Goal: Information Seeking & Learning: Compare options

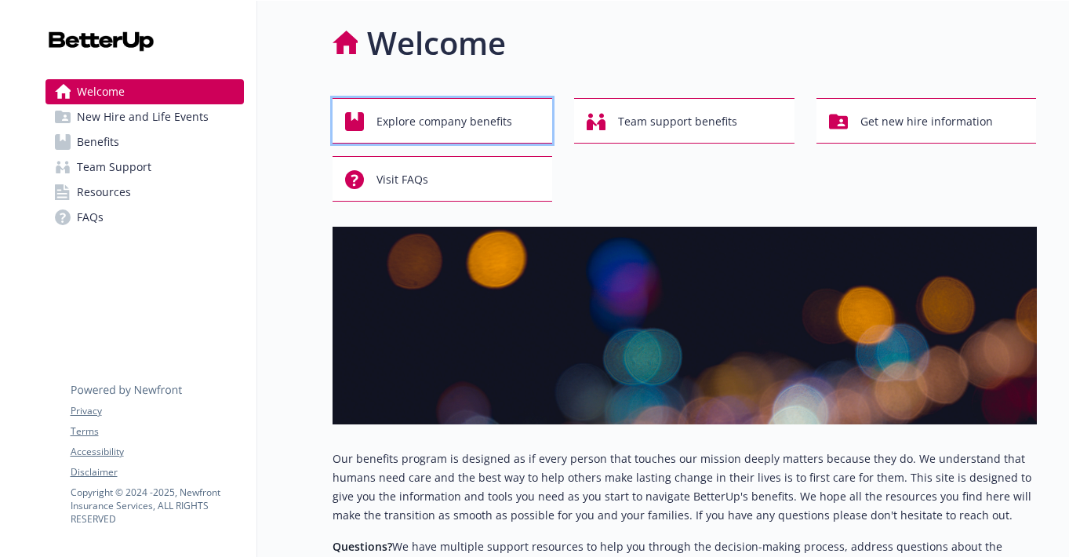
click at [466, 130] on span "Explore company benefits" at bounding box center [444, 122] width 136 height 30
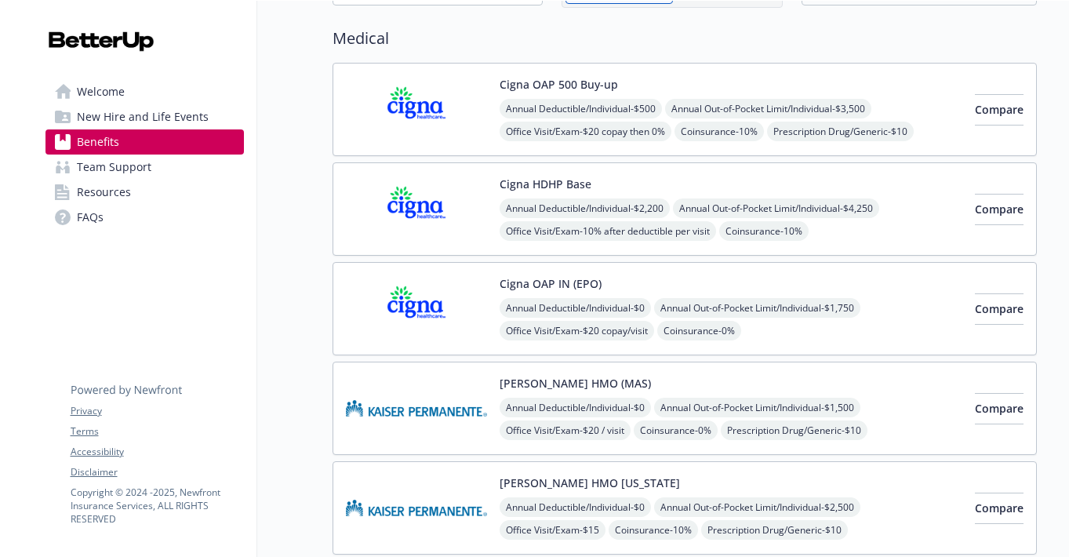
scroll to position [116, 0]
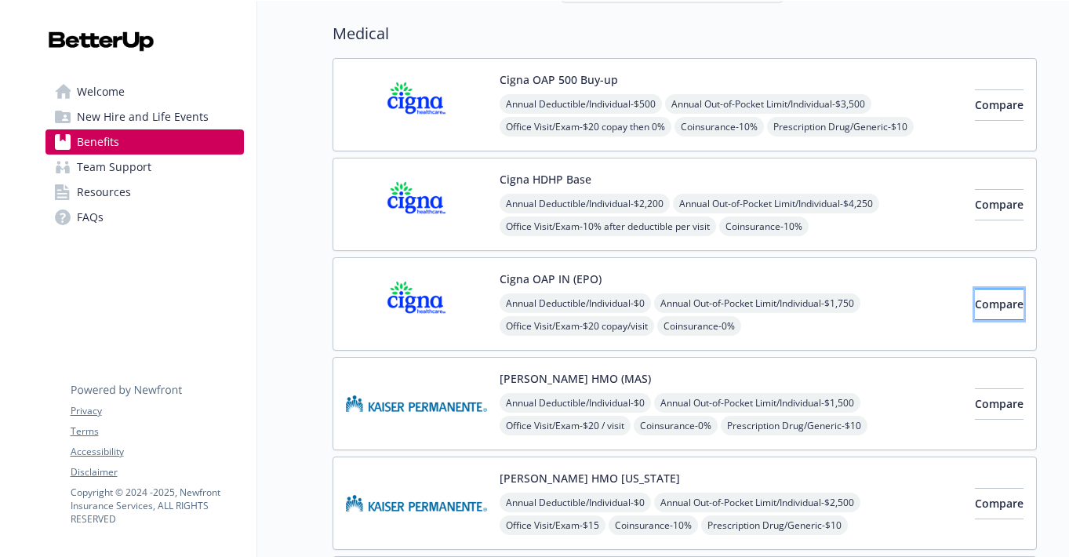
click at [975, 299] on span "Compare" at bounding box center [999, 303] width 49 height 15
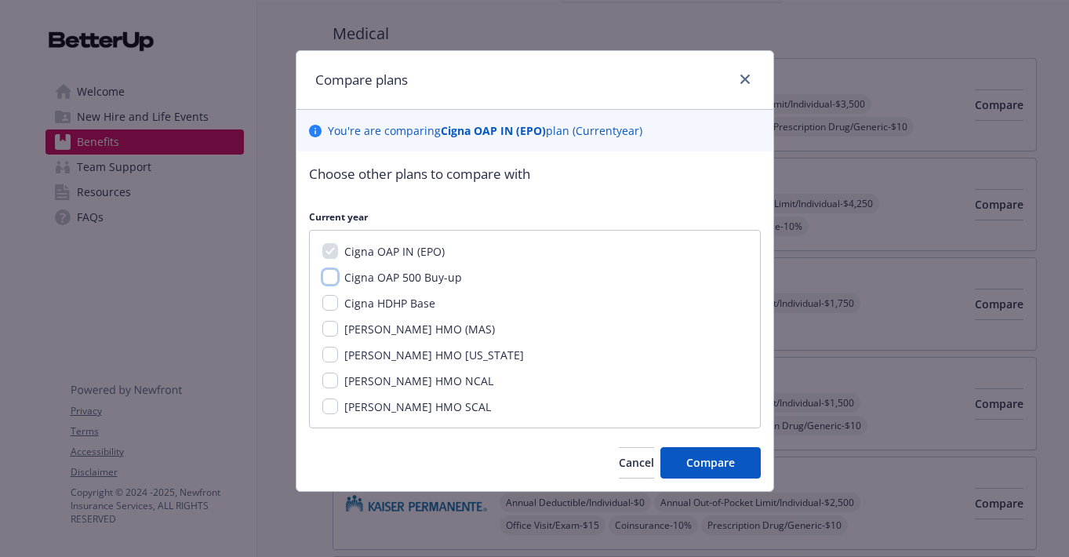
click at [335, 277] on input "Cigna OAP 500 Buy-up" at bounding box center [330, 277] width 16 height 16
checkbox input "true"
click at [688, 458] on span "Compare" at bounding box center [710, 462] width 49 height 15
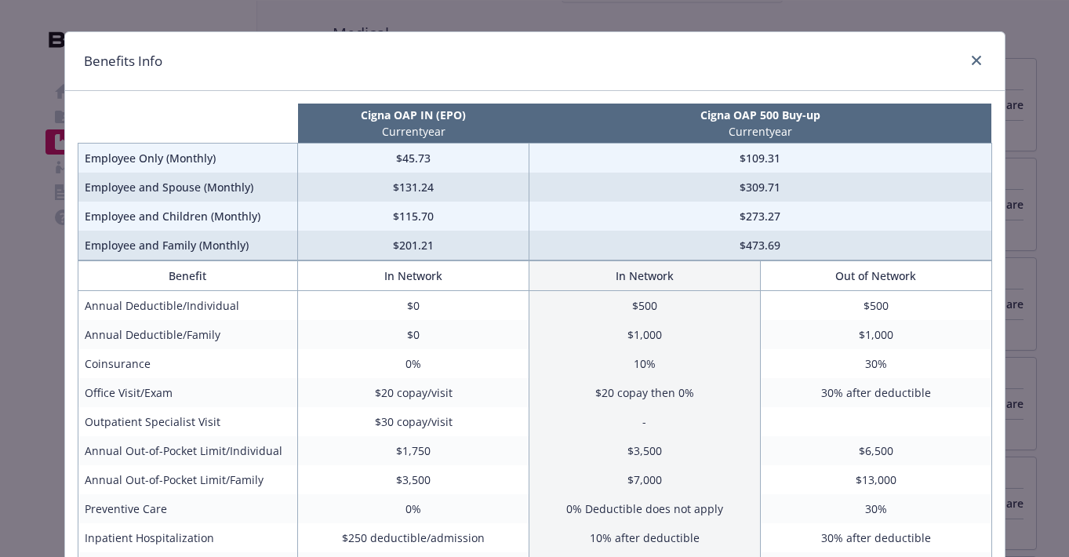
scroll to position [0, 0]
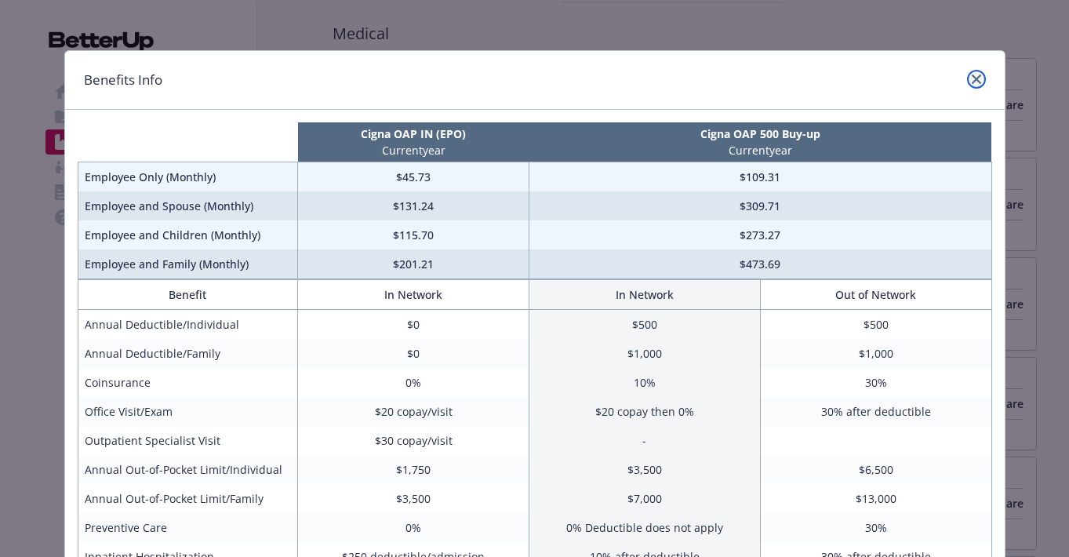
click at [971, 82] on icon "close" at bounding box center [975, 78] width 9 height 9
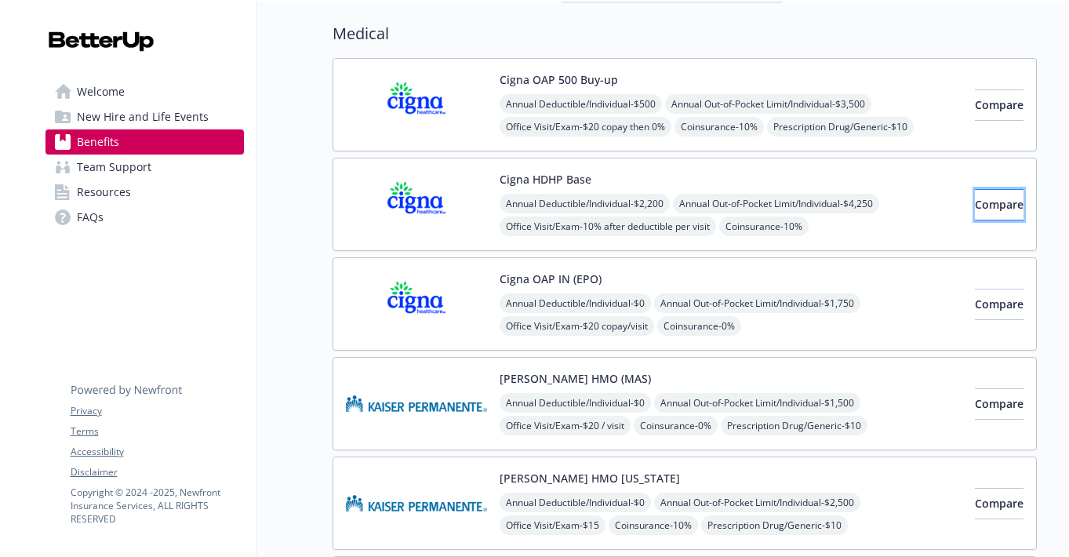
click at [975, 205] on span "Compare" at bounding box center [999, 204] width 49 height 15
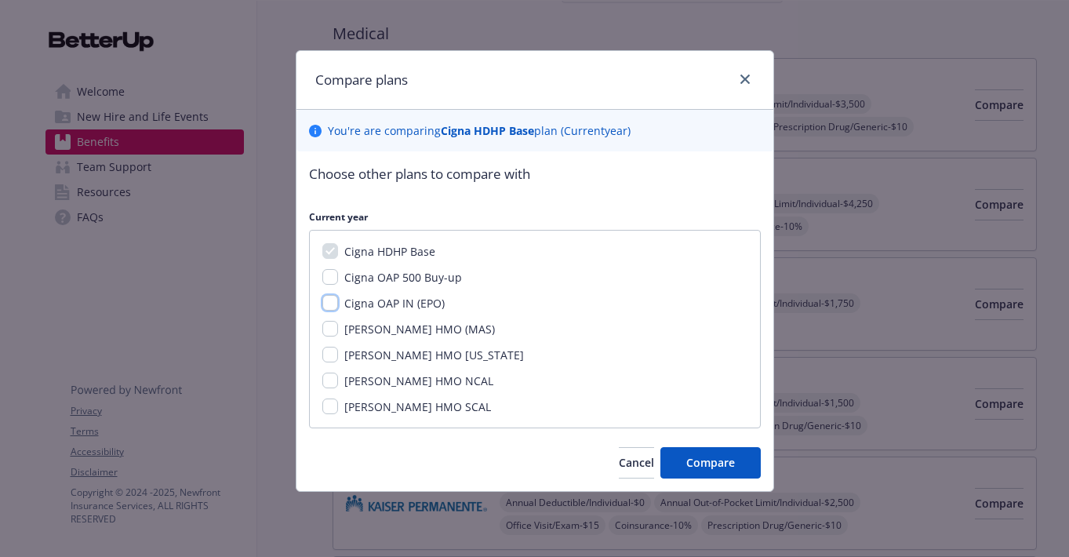
click at [330, 303] on input "Cigna OAP IN (EPO)" at bounding box center [330, 303] width 16 height 16
checkbox input "true"
click at [678, 458] on button "Compare" at bounding box center [710, 462] width 100 height 31
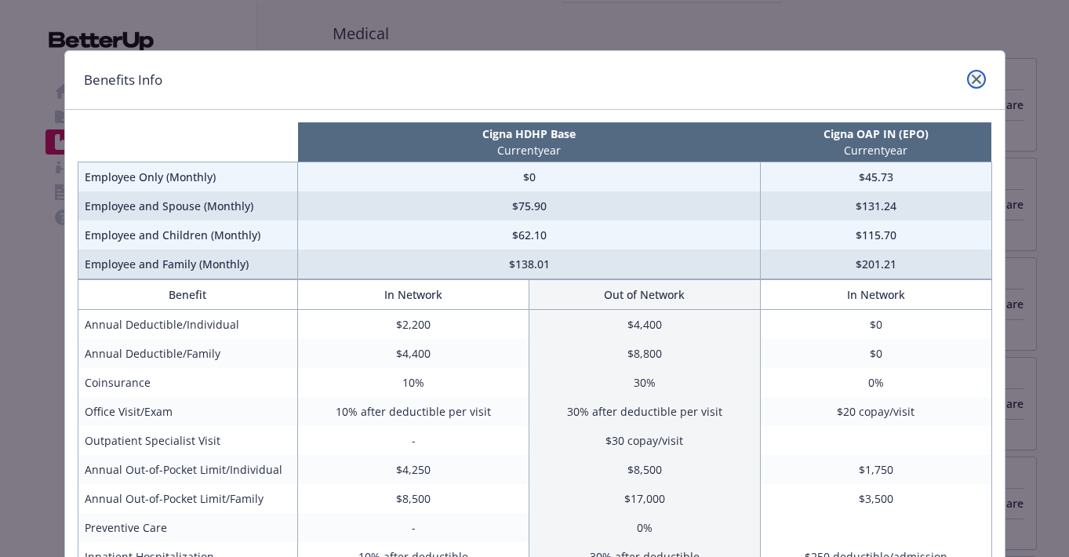
click at [972, 83] on icon "close" at bounding box center [975, 78] width 9 height 9
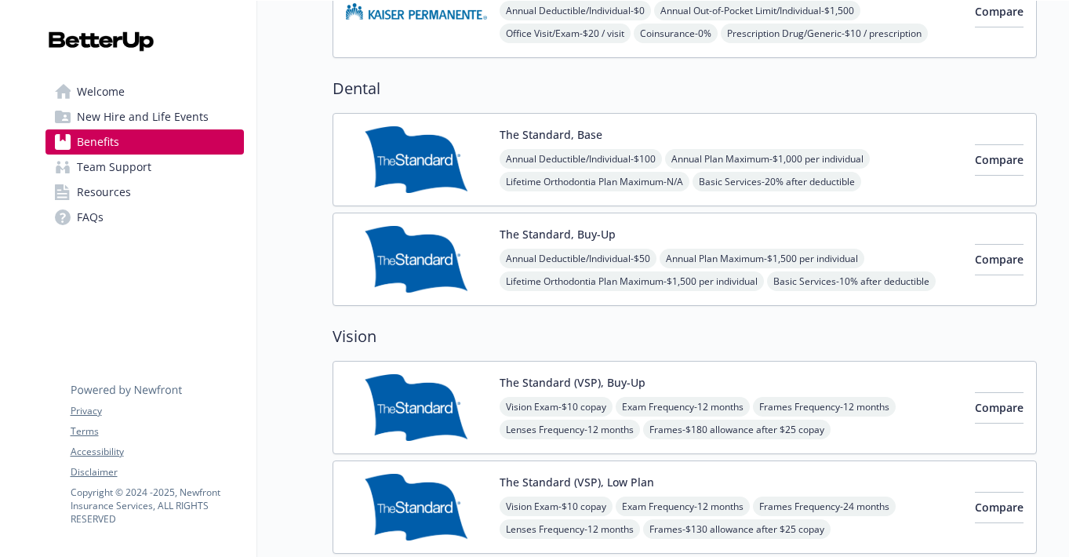
scroll to position [804, 0]
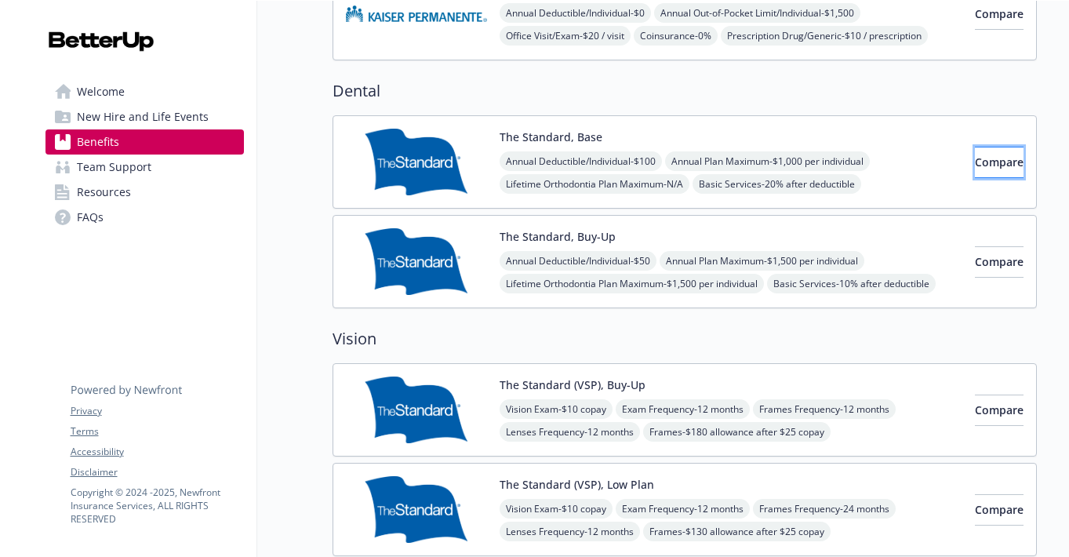
click at [975, 159] on button "Compare" at bounding box center [999, 162] width 49 height 31
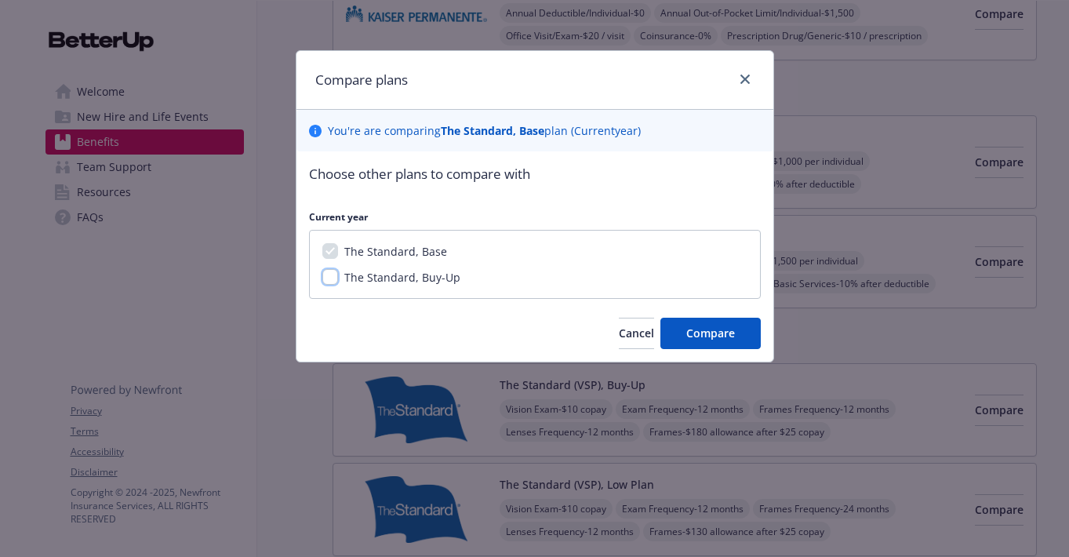
click at [332, 280] on input "The Standard, Buy-Up" at bounding box center [330, 277] width 16 height 16
checkbox input "true"
click at [688, 330] on span "Compare" at bounding box center [710, 332] width 49 height 15
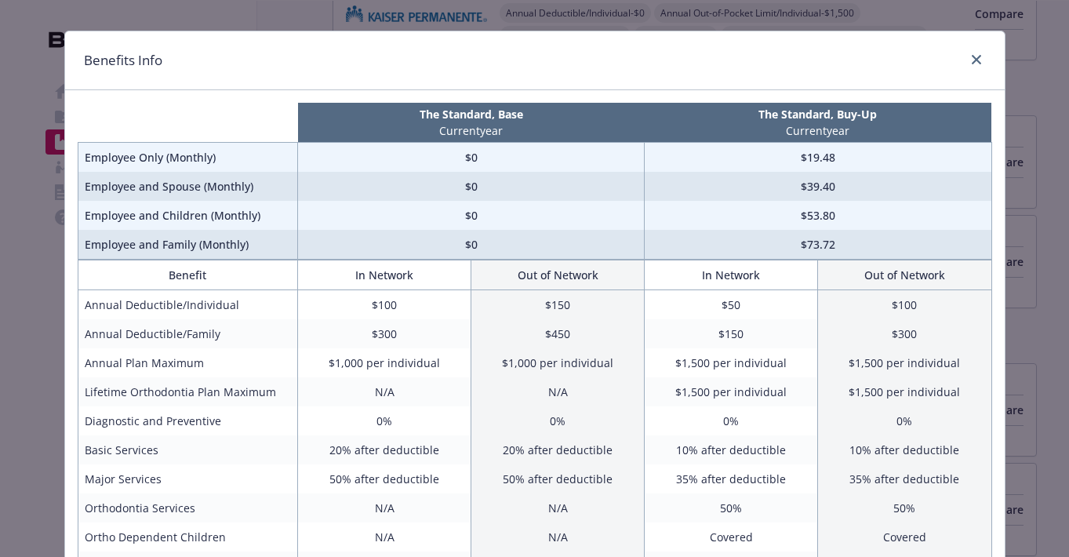
scroll to position [0, 0]
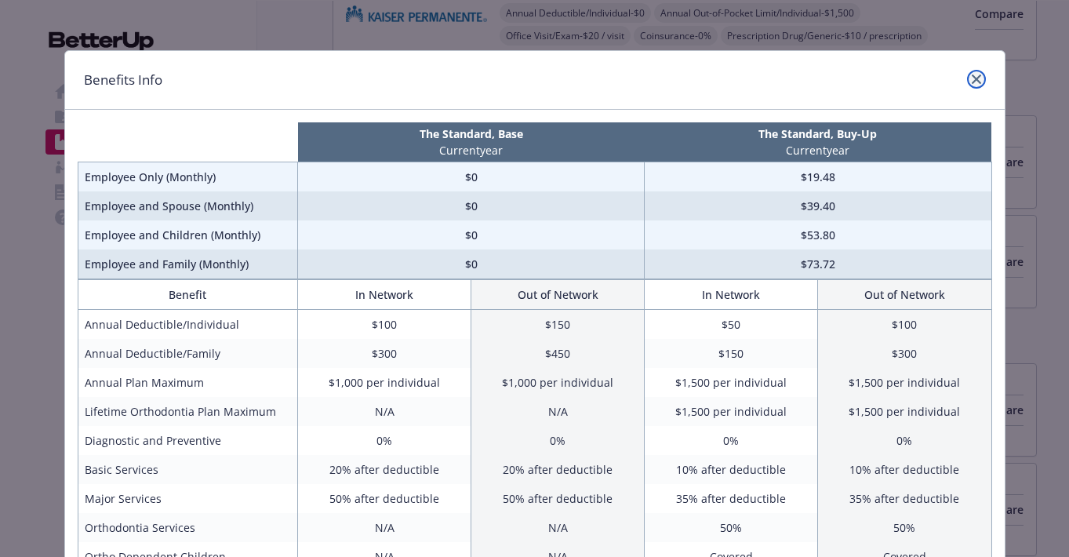
click at [979, 77] on icon "close" at bounding box center [975, 78] width 9 height 9
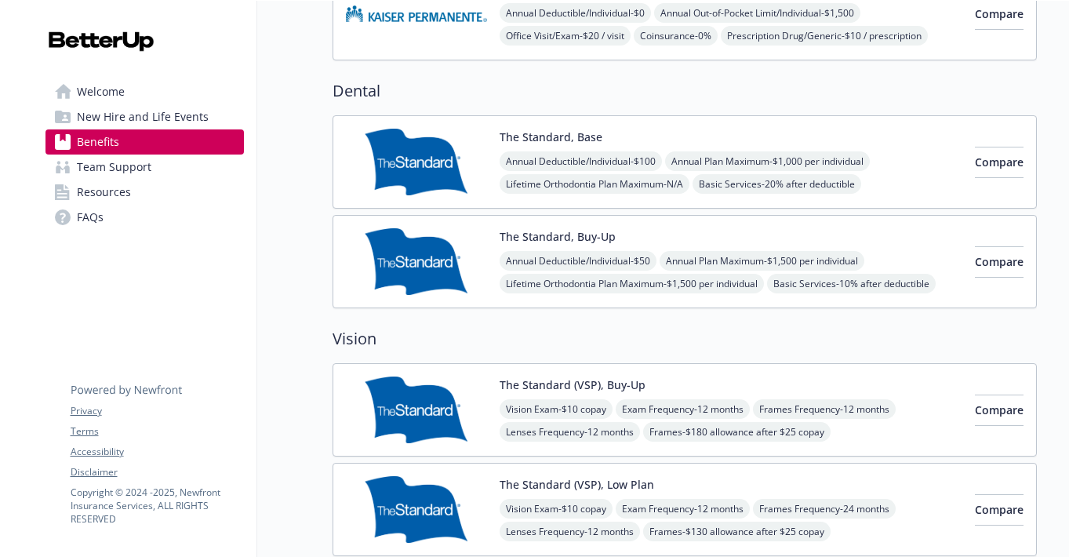
click at [462, 162] on img at bounding box center [416, 162] width 141 height 67
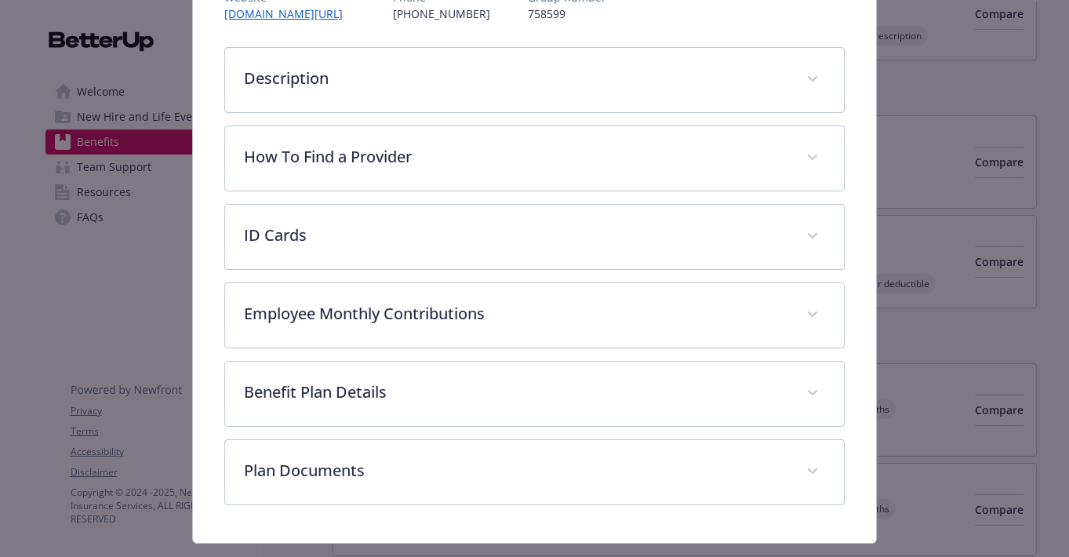
scroll to position [226, 0]
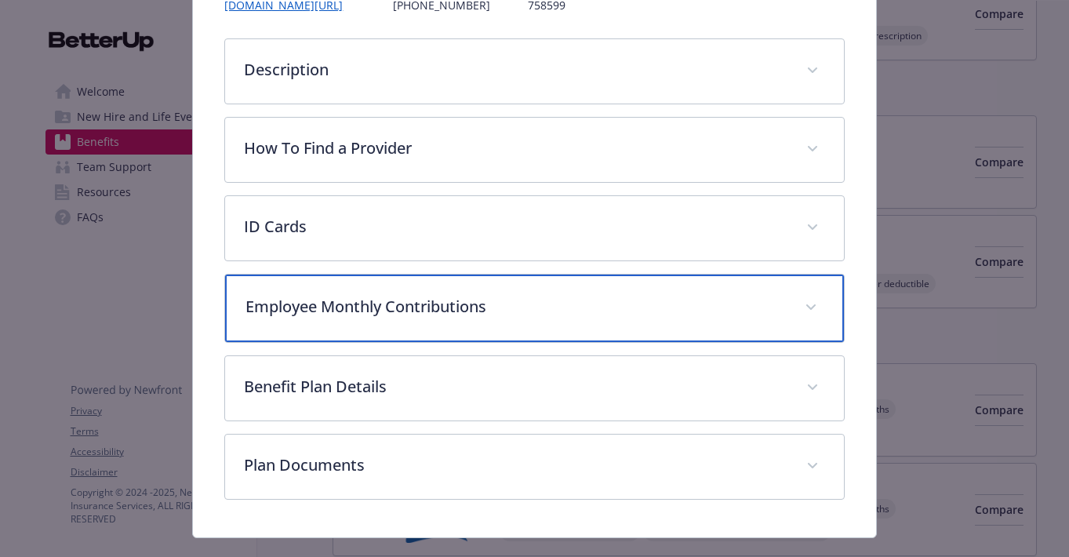
click at [487, 309] on p "Employee Monthly Contributions" at bounding box center [514, 307] width 539 height 24
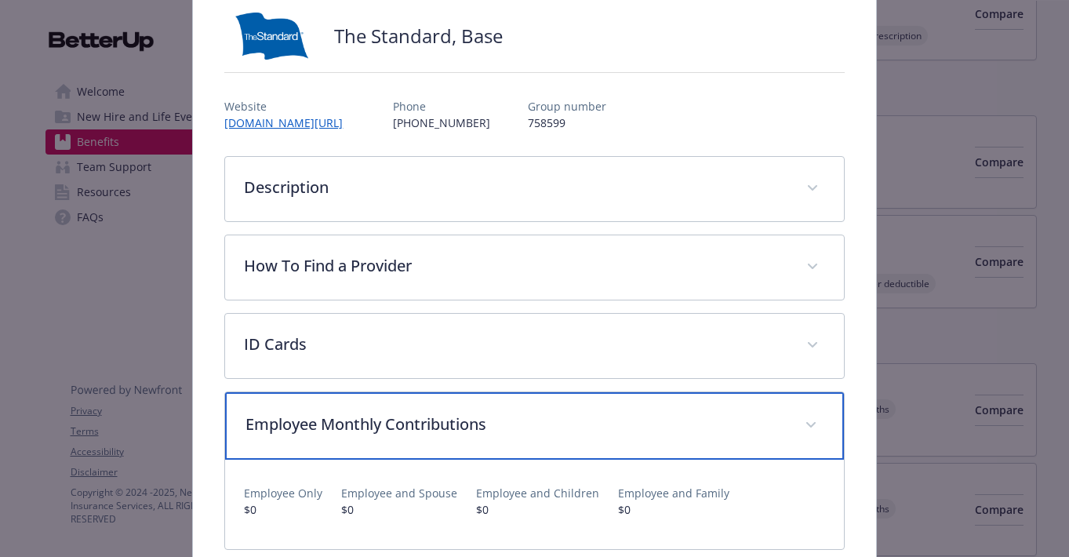
scroll to position [106, 0]
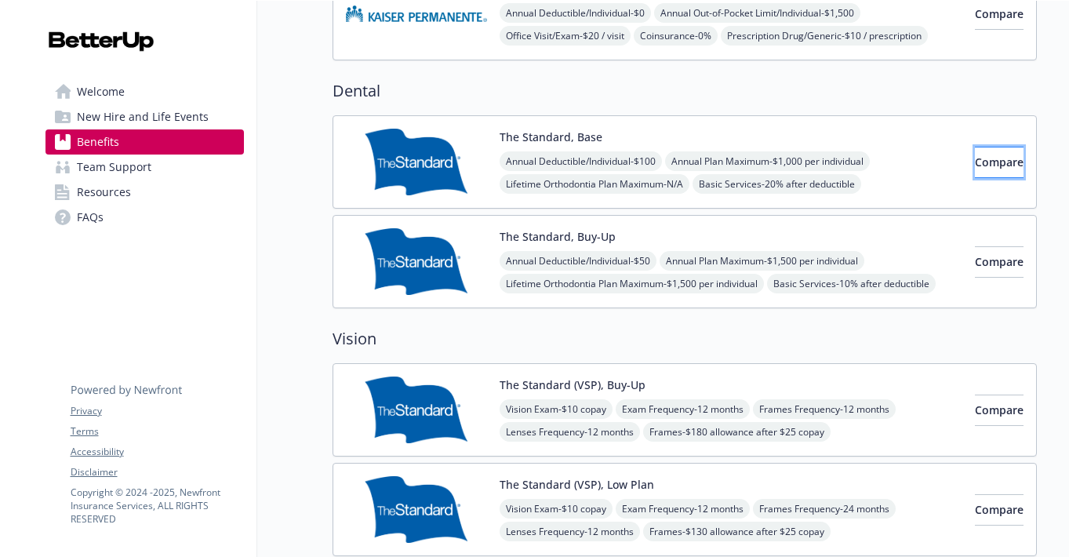
click at [975, 159] on button "Compare" at bounding box center [999, 162] width 49 height 31
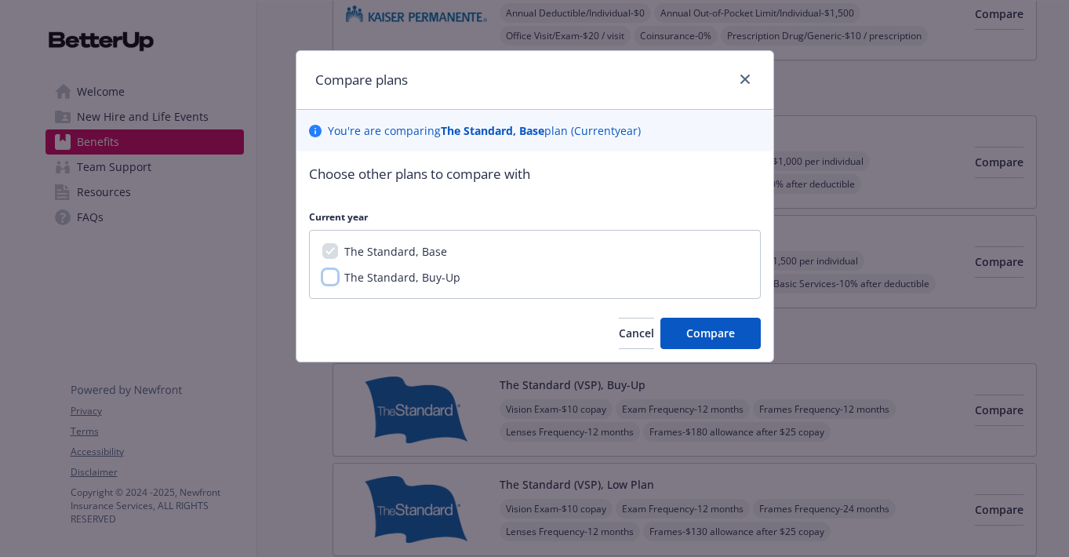
click at [328, 279] on input "The Standard, Buy-Up" at bounding box center [330, 277] width 16 height 16
checkbox input "true"
click at [673, 332] on button "Compare" at bounding box center [710, 333] width 100 height 31
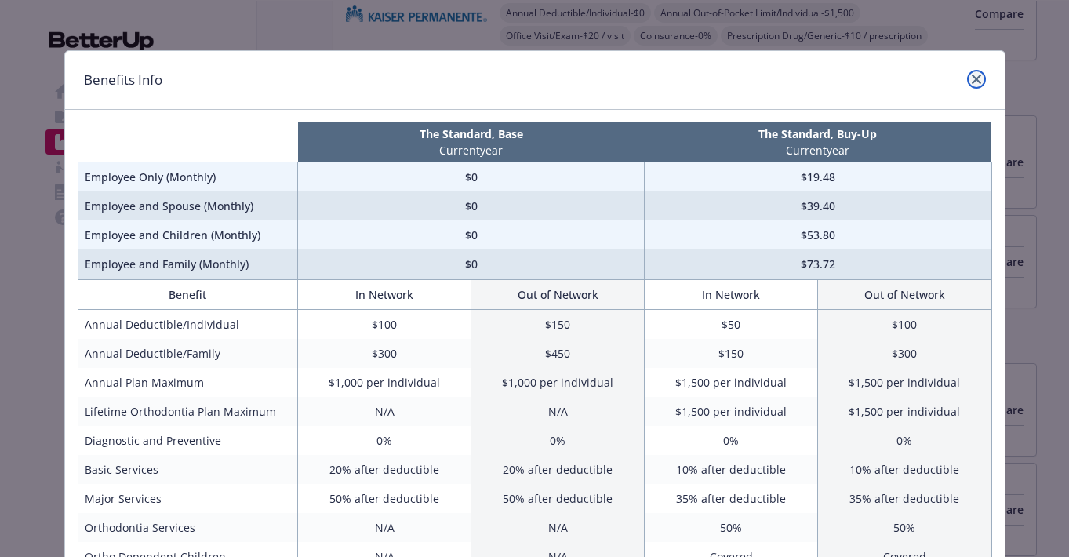
click at [971, 76] on icon "close" at bounding box center [975, 78] width 9 height 9
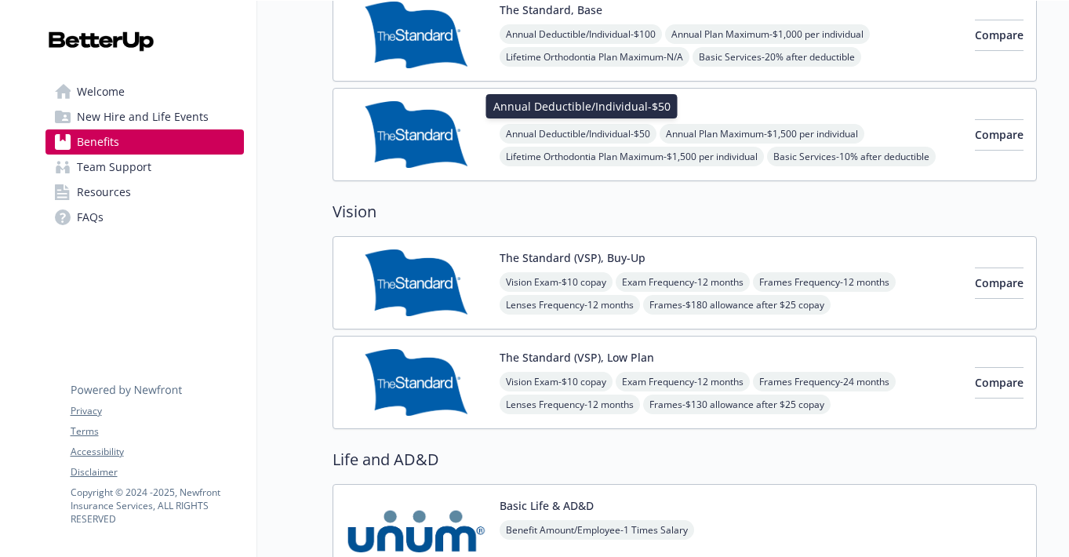
scroll to position [940, 0]
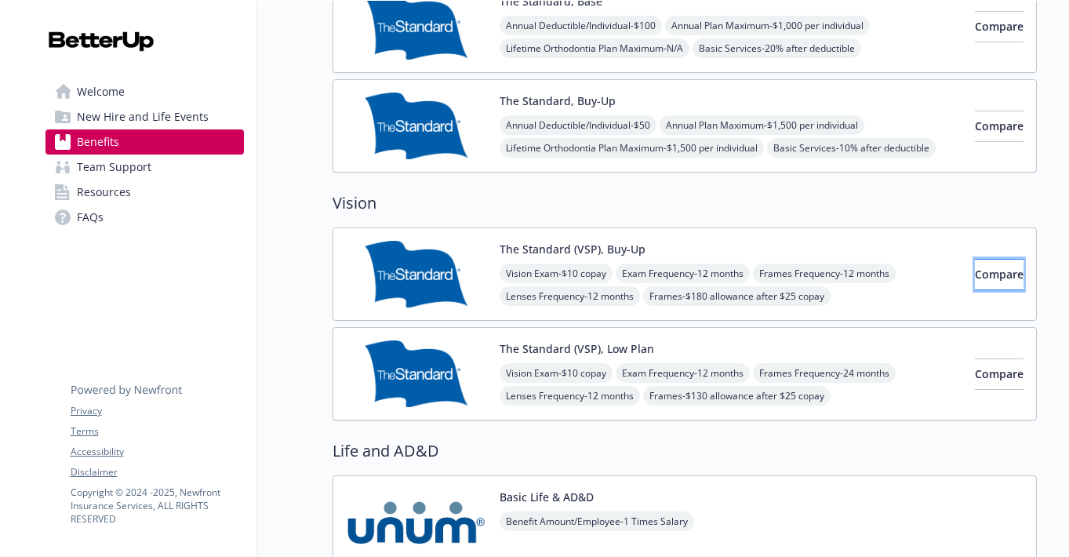
click at [975, 271] on span "Compare" at bounding box center [999, 274] width 49 height 15
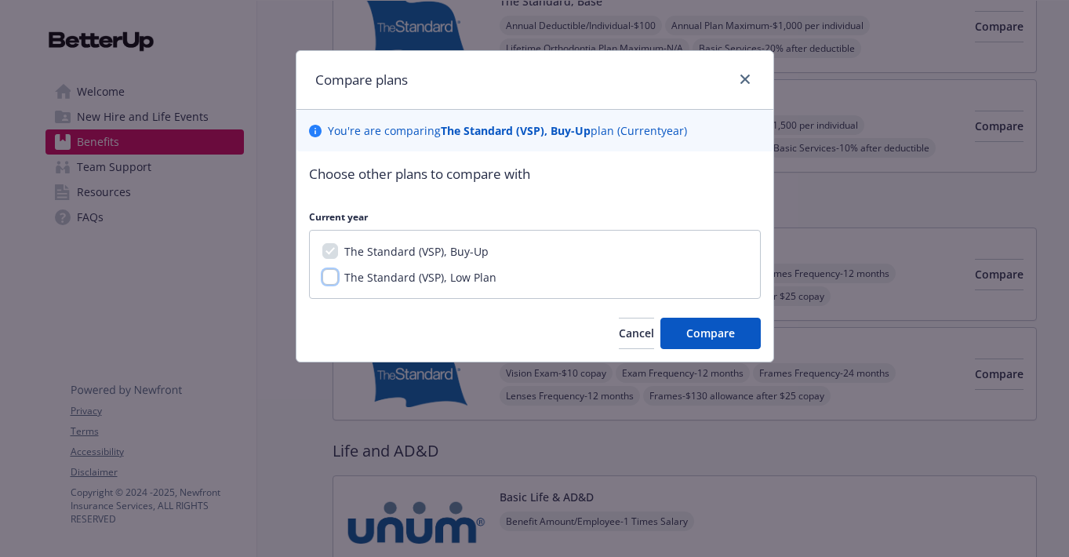
click at [332, 280] on input "The Standard (VSP), Low Plan" at bounding box center [330, 277] width 16 height 16
checkbox input "true"
click at [685, 337] on button "Compare" at bounding box center [710, 333] width 100 height 31
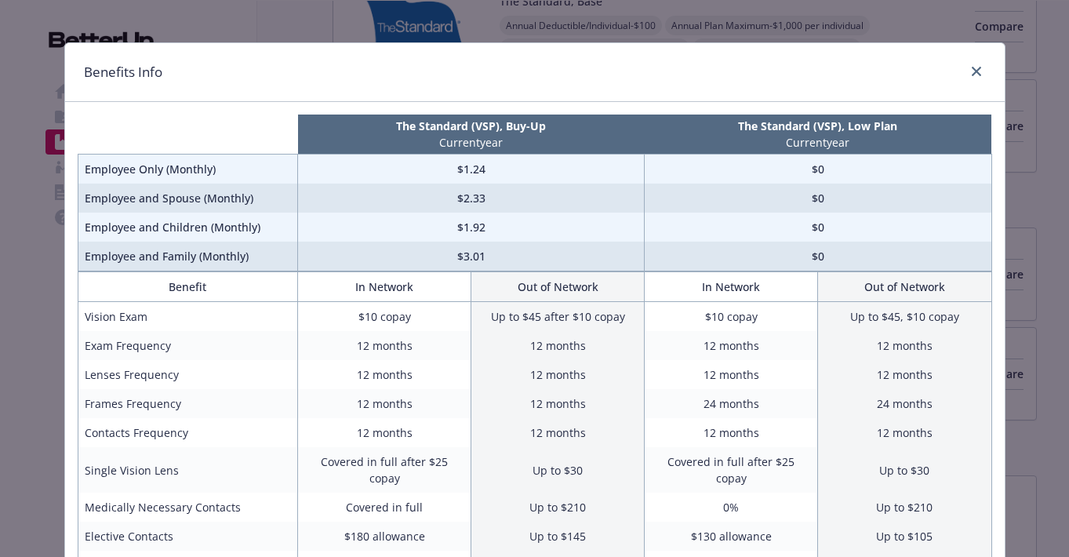
scroll to position [0, 0]
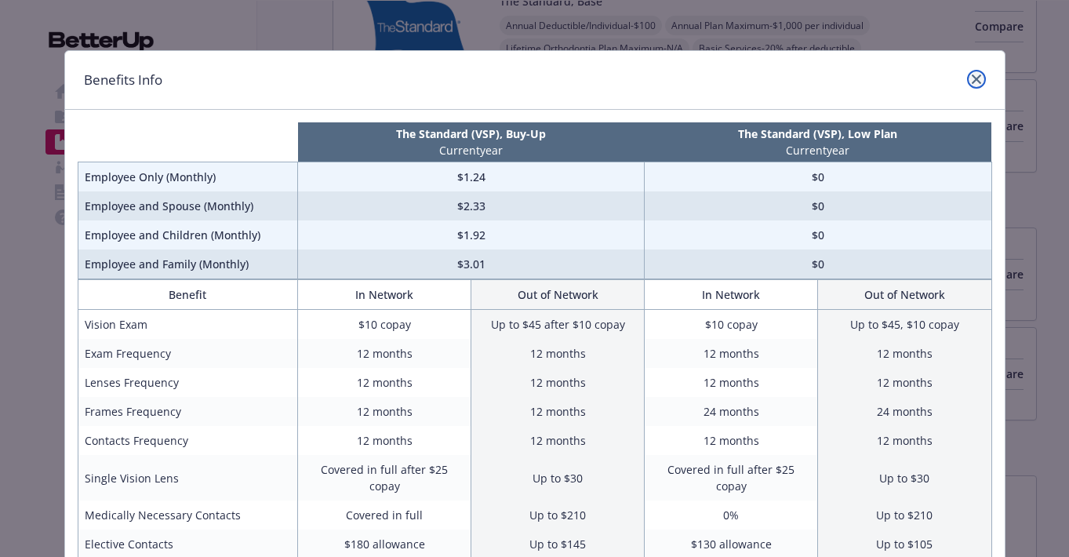
click at [971, 76] on icon "close" at bounding box center [975, 78] width 9 height 9
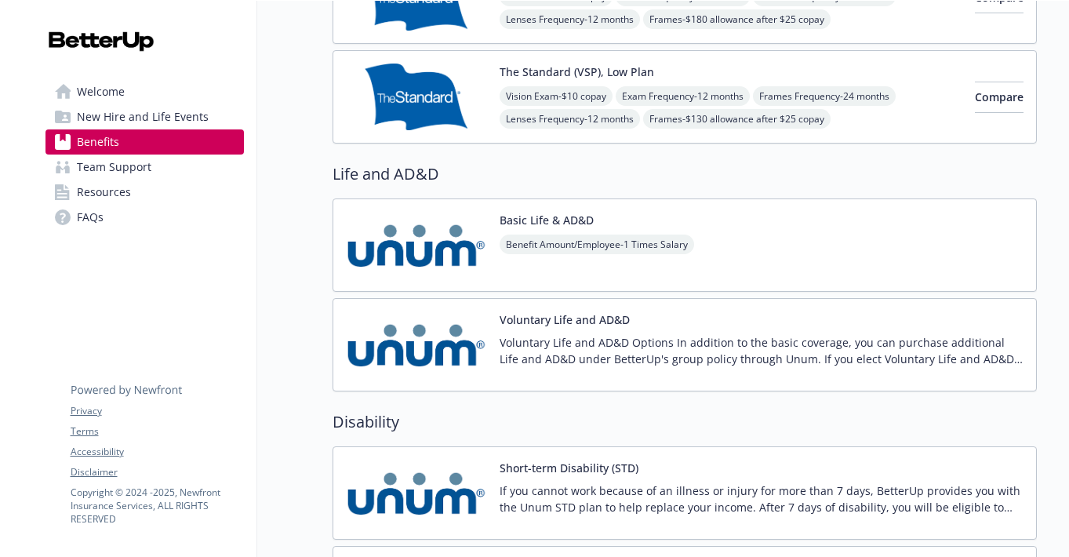
scroll to position [1312, 0]
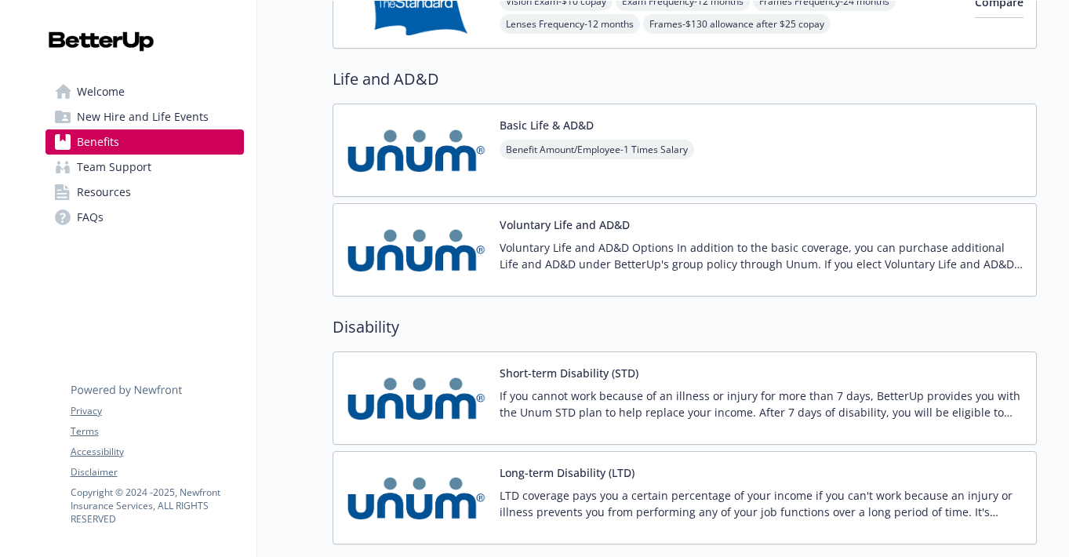
click at [416, 168] on img at bounding box center [416, 150] width 141 height 67
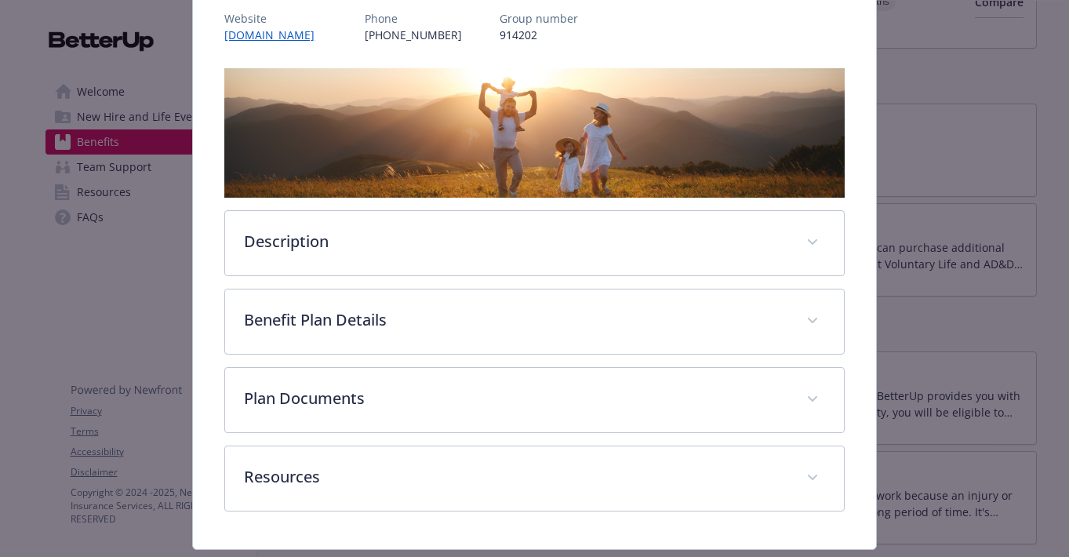
scroll to position [217, 0]
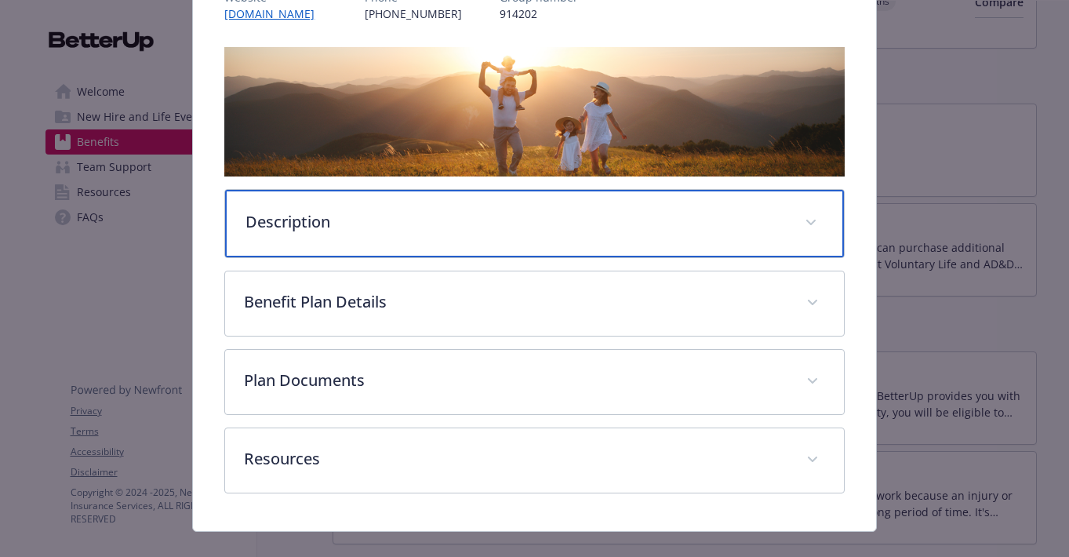
click at [499, 251] on div "Description" at bounding box center [534, 223] width 618 height 67
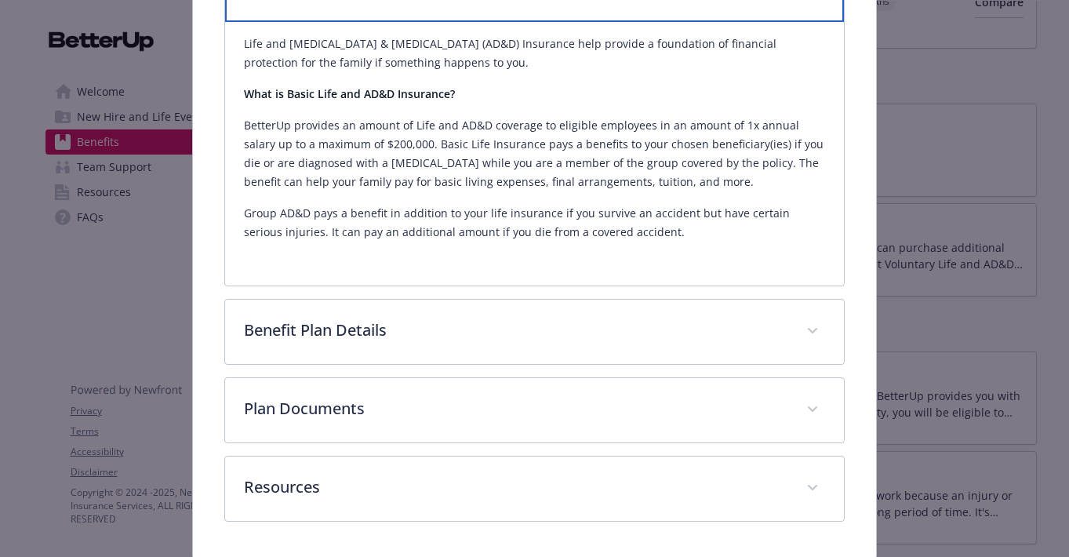
scroll to position [454, 0]
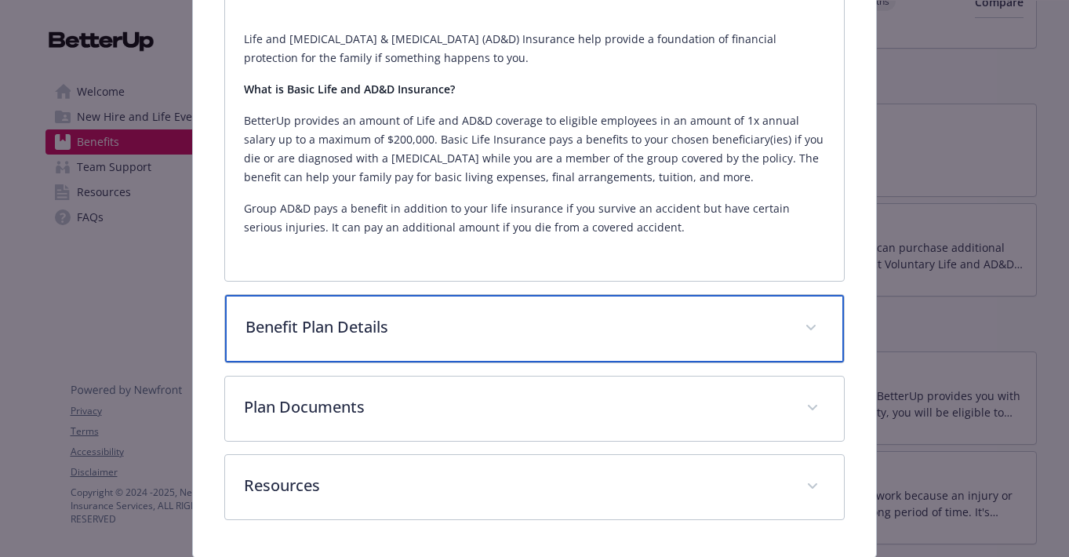
click at [662, 334] on p "Benefit Plan Details" at bounding box center [514, 327] width 539 height 24
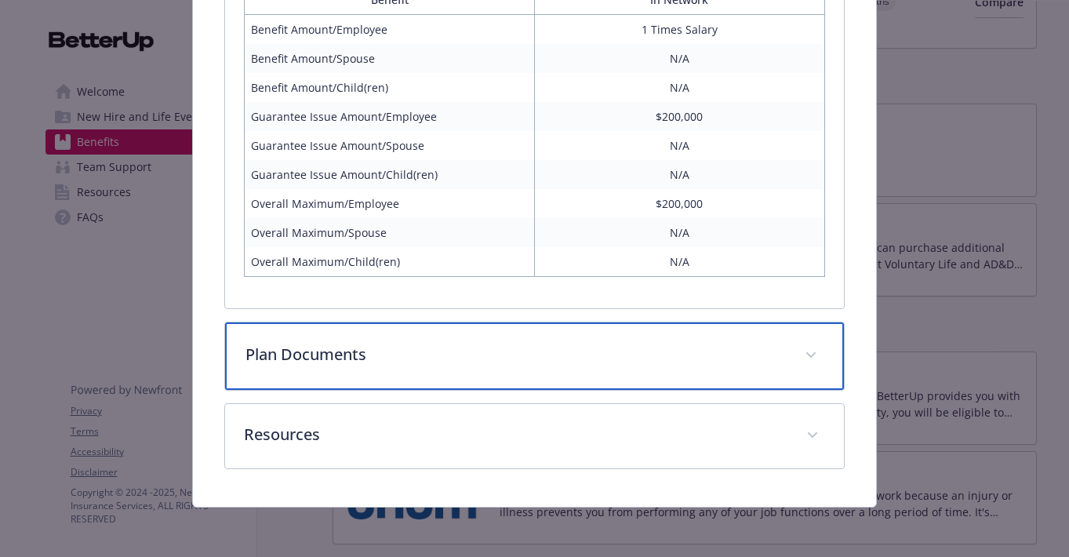
scroll to position [838, 0]
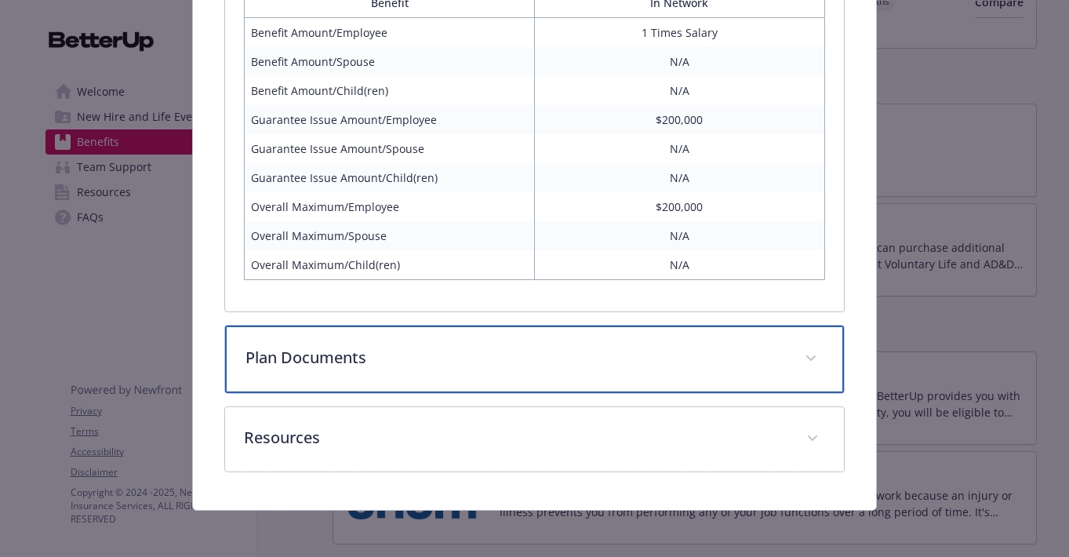
click at [590, 368] on div "Plan Documents" at bounding box center [534, 358] width 618 height 67
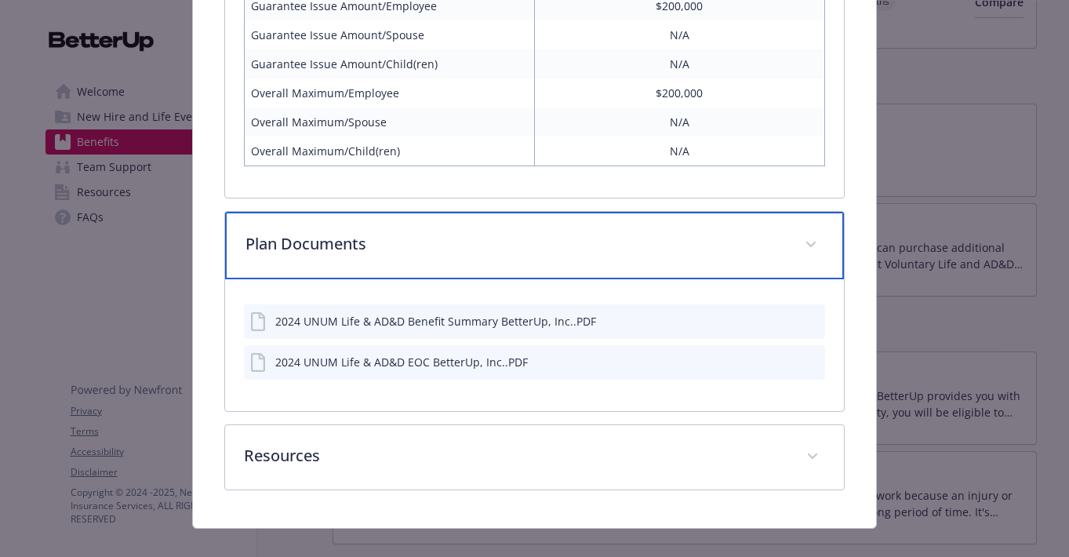
scroll to position [973, 0]
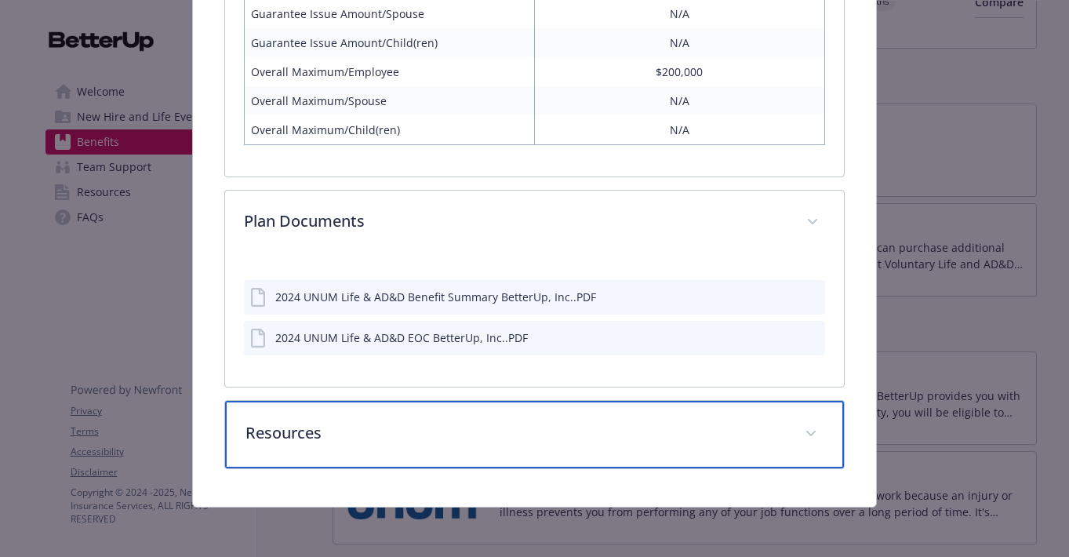
click at [568, 430] on p "Resources" at bounding box center [514, 433] width 539 height 24
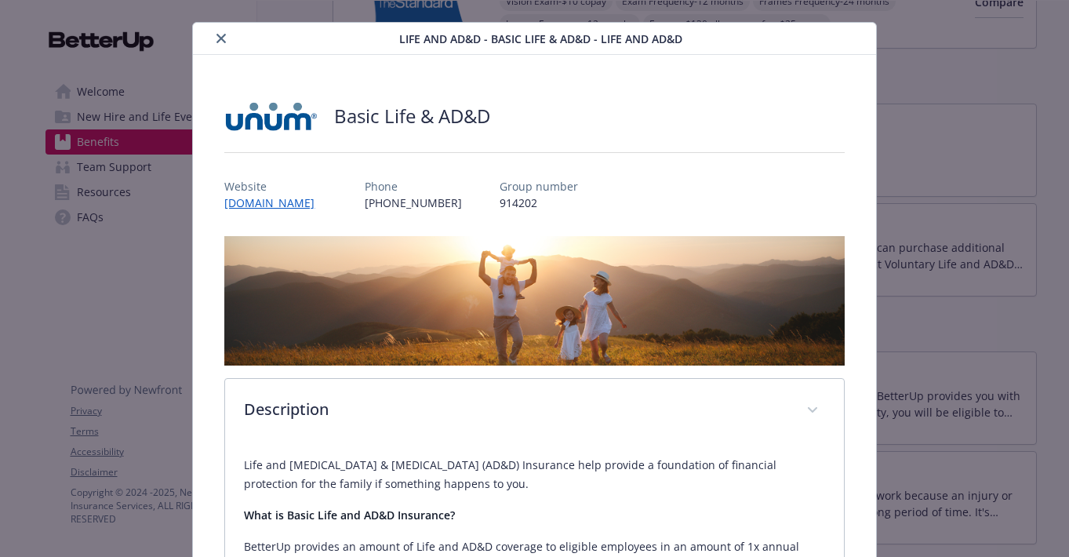
scroll to position [0, 0]
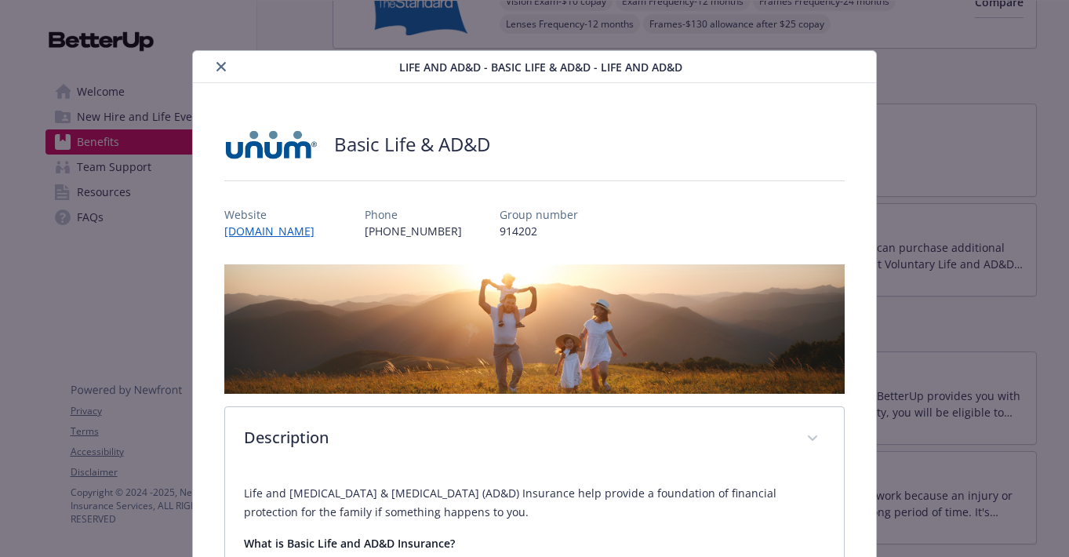
click at [226, 67] on button "close" at bounding box center [221, 66] width 19 height 19
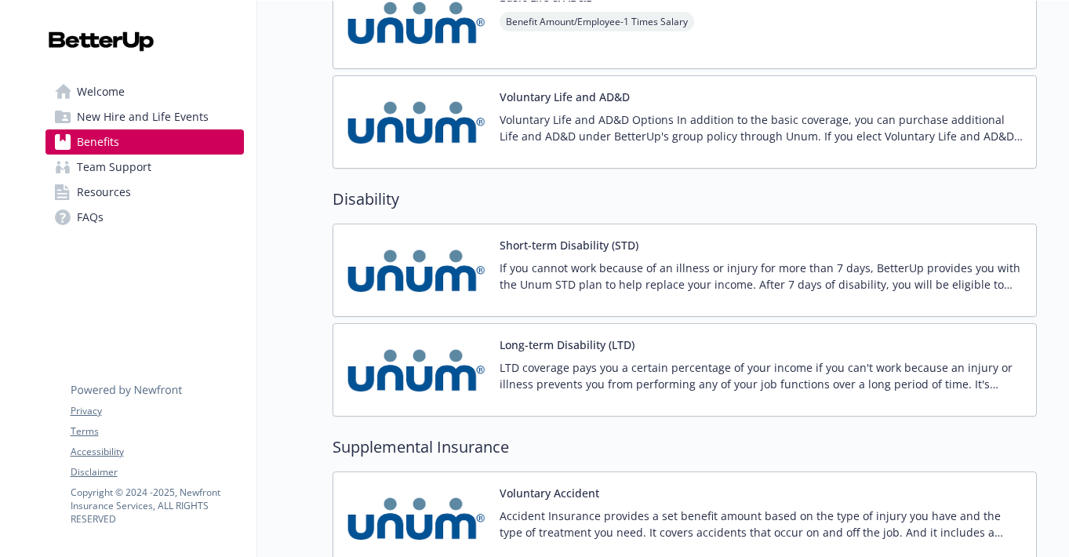
scroll to position [1442, 0]
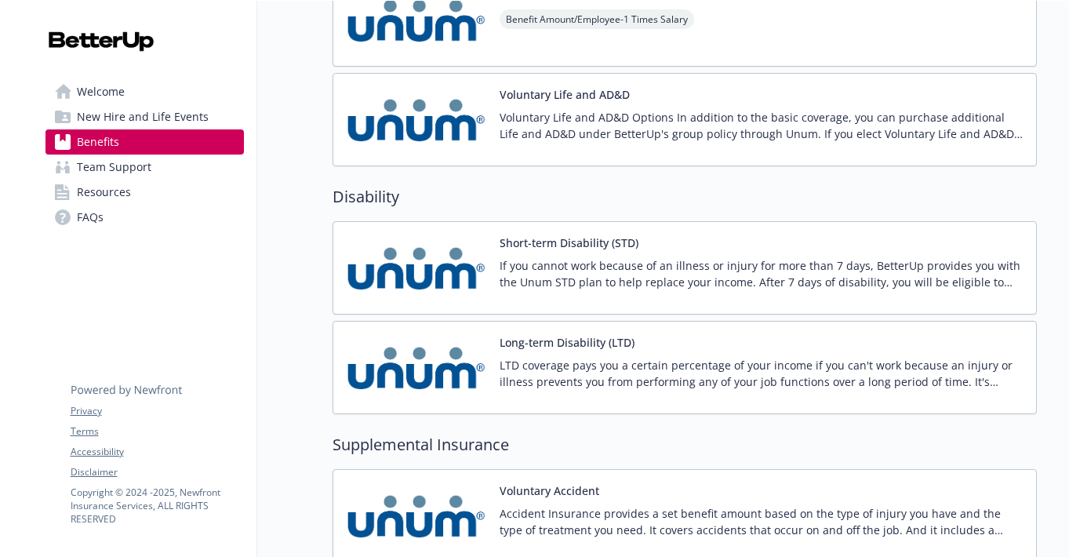
click at [579, 260] on p "If you cannot work because of an illness or injury for more than 7 days, Better…" at bounding box center [761, 273] width 524 height 33
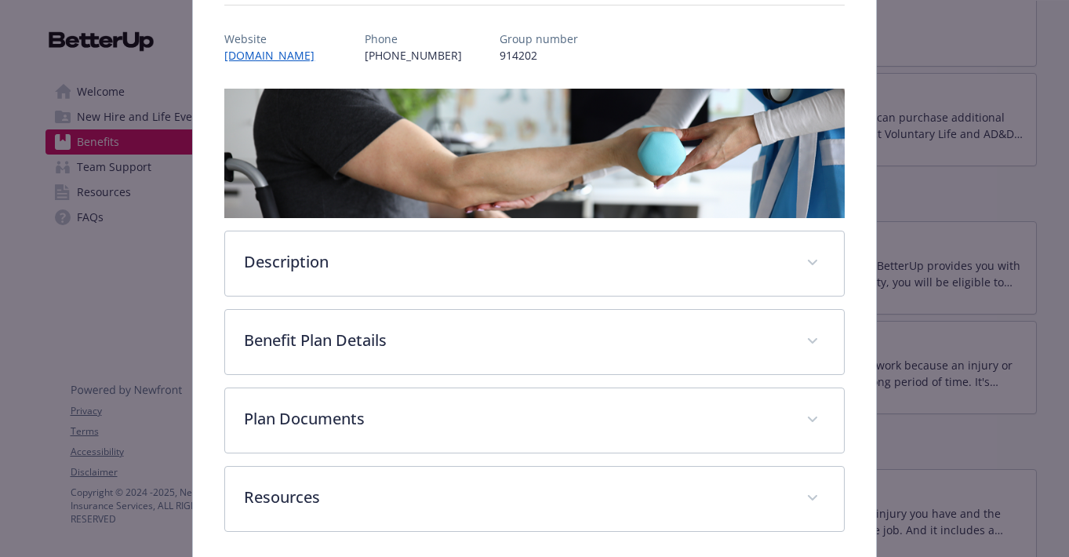
scroll to position [238, 0]
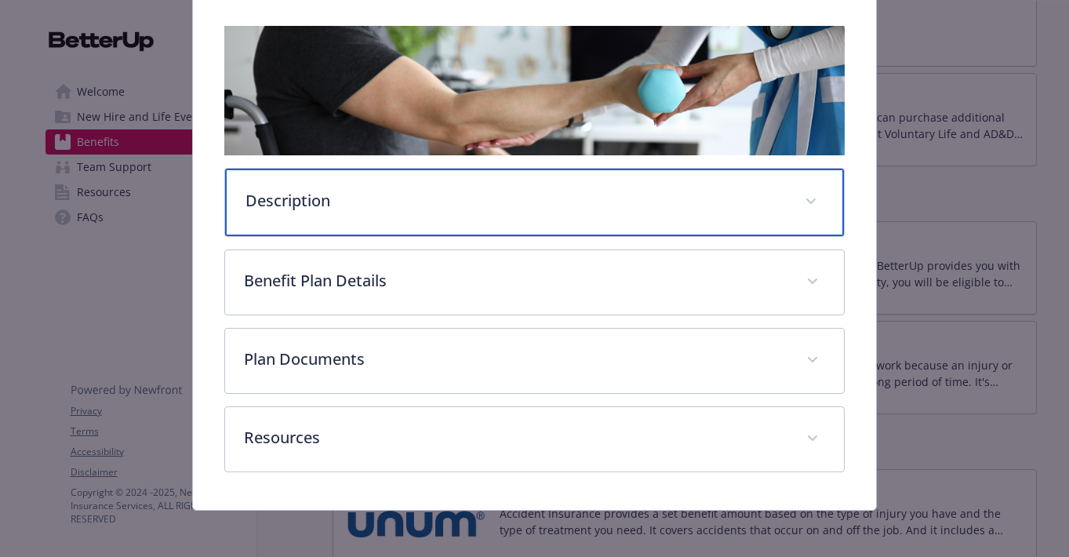
click at [590, 205] on p "Description" at bounding box center [514, 201] width 539 height 24
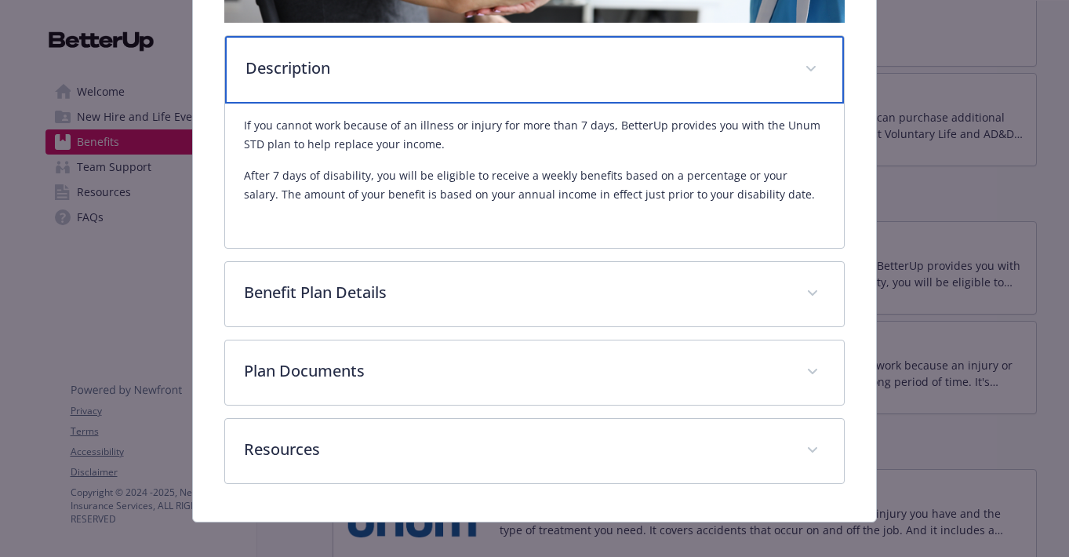
scroll to position [374, 0]
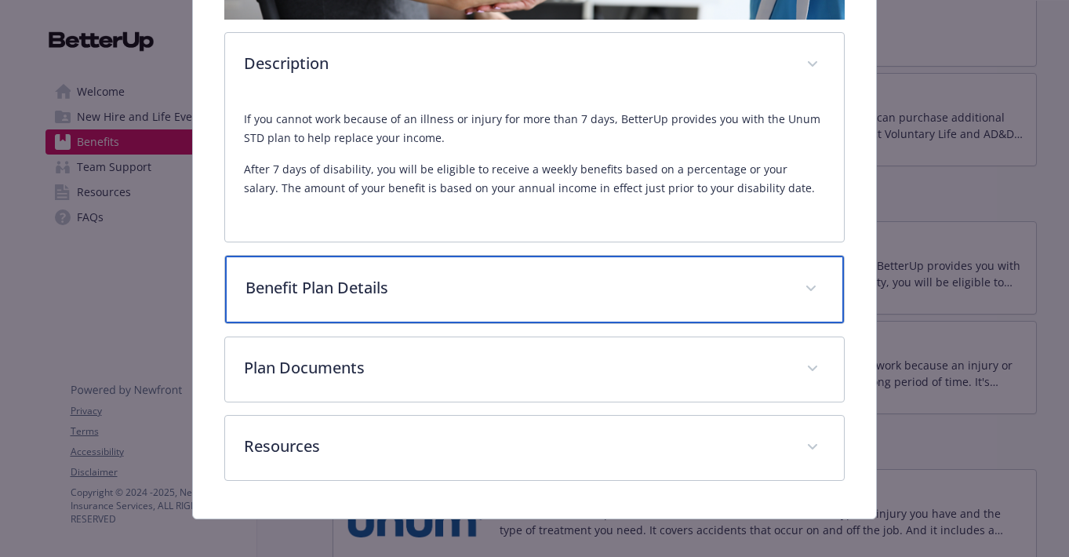
click at [556, 295] on p "Benefit Plan Details" at bounding box center [514, 288] width 539 height 24
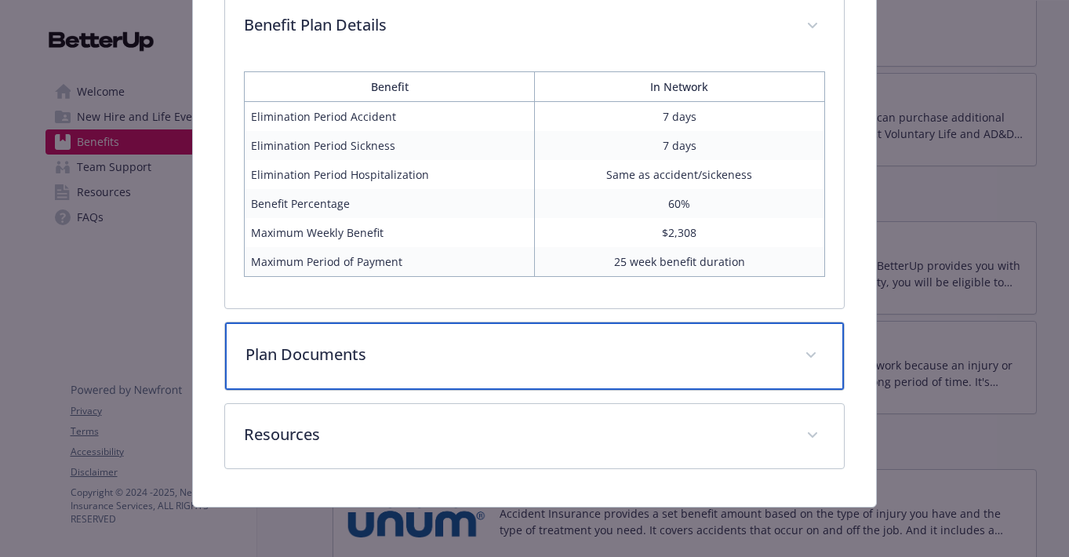
scroll to position [633, 0]
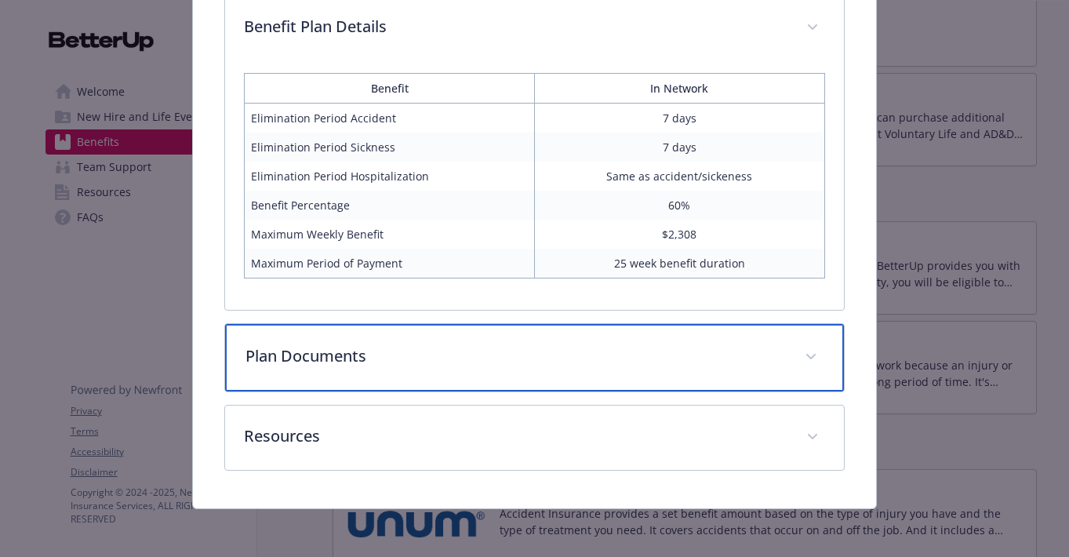
click at [563, 338] on div "Plan Documents" at bounding box center [534, 357] width 618 height 67
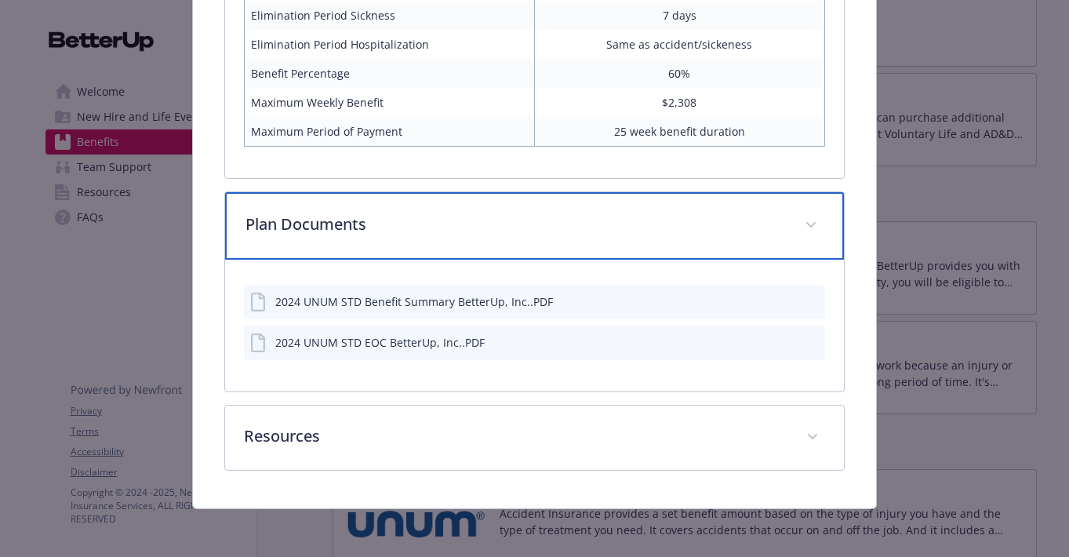
scroll to position [767, 0]
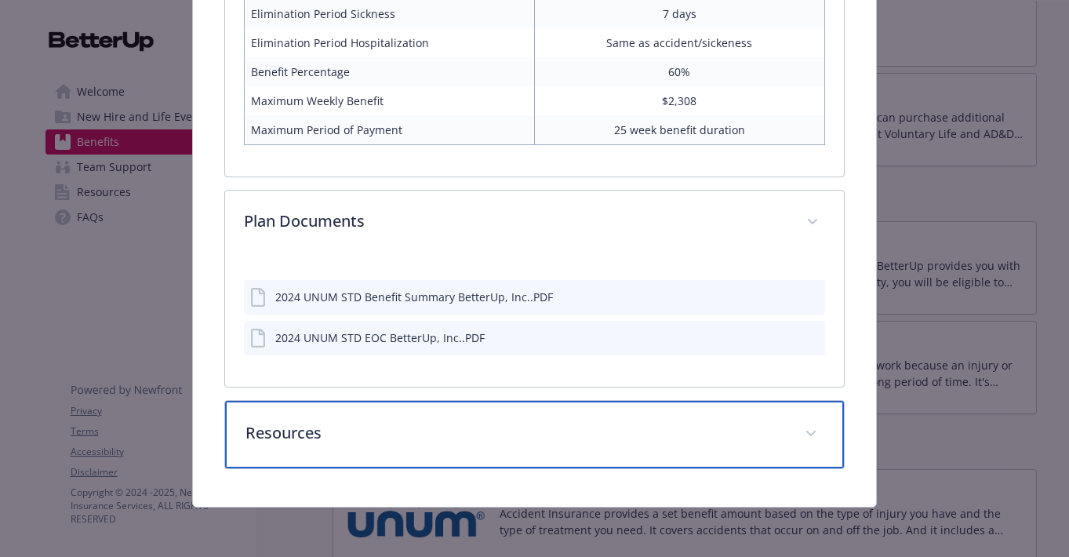
click at [562, 427] on p "Resources" at bounding box center [514, 433] width 539 height 24
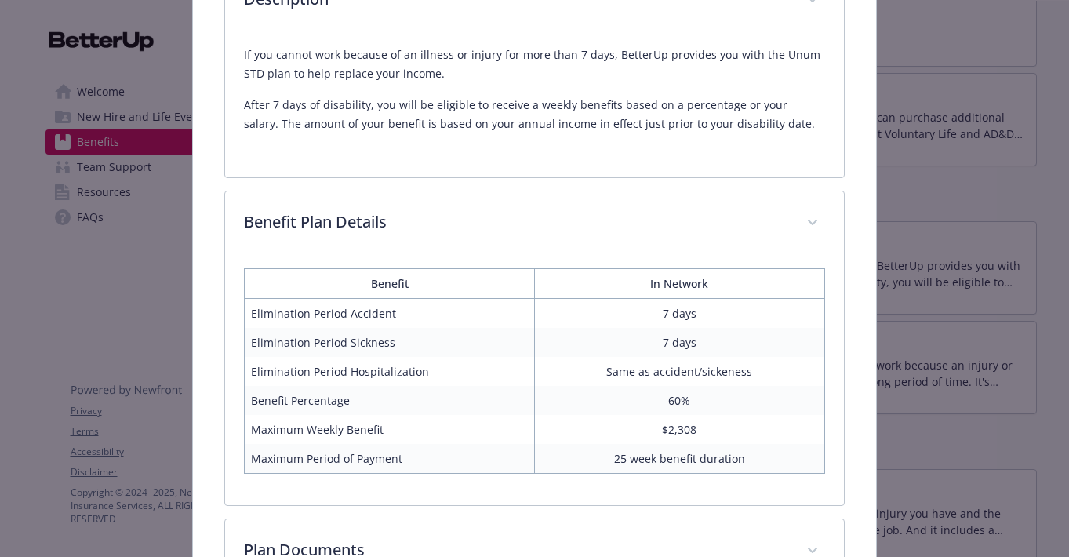
scroll to position [0, 0]
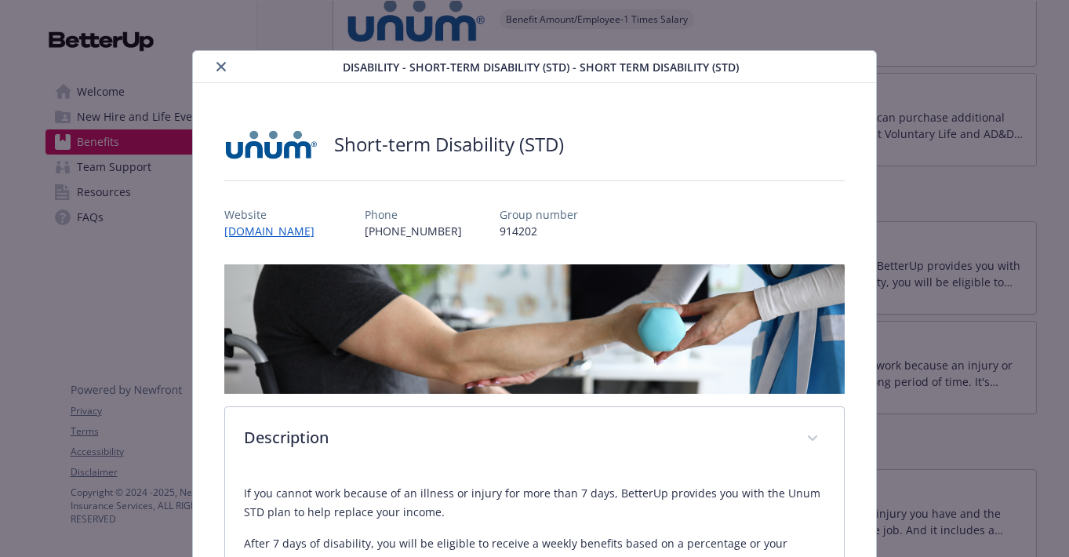
click at [225, 67] on icon "close" at bounding box center [220, 66] width 9 height 9
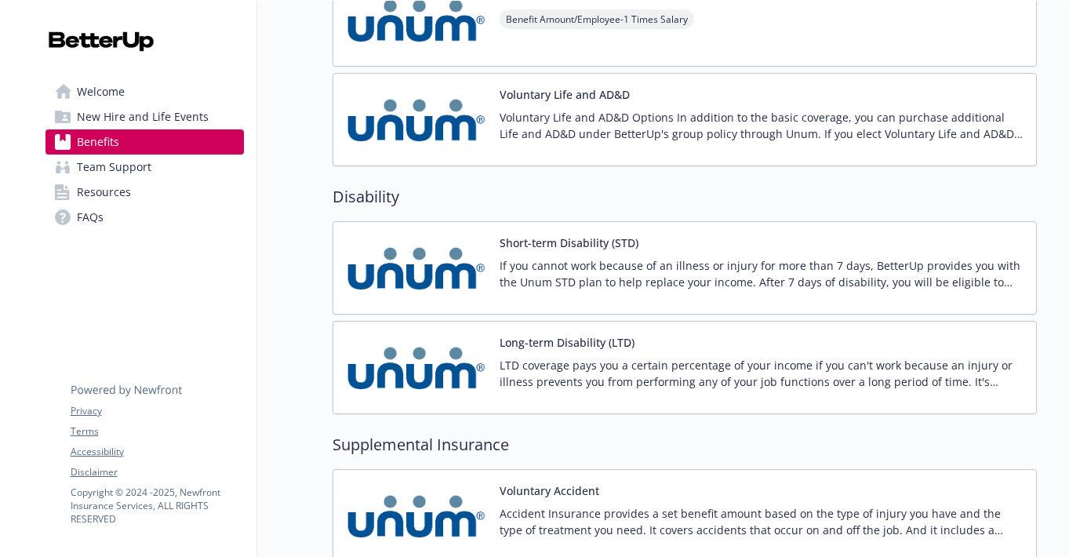
click at [692, 365] on p "LTD coverage pays you a certain percentage of your income if you can't work bec…" at bounding box center [761, 373] width 524 height 33
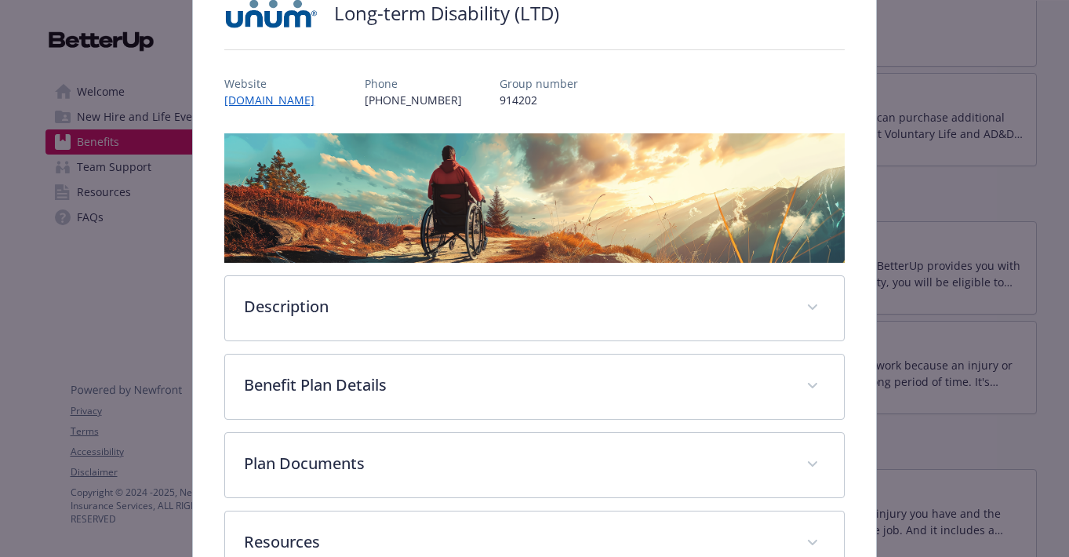
scroll to position [132, 0]
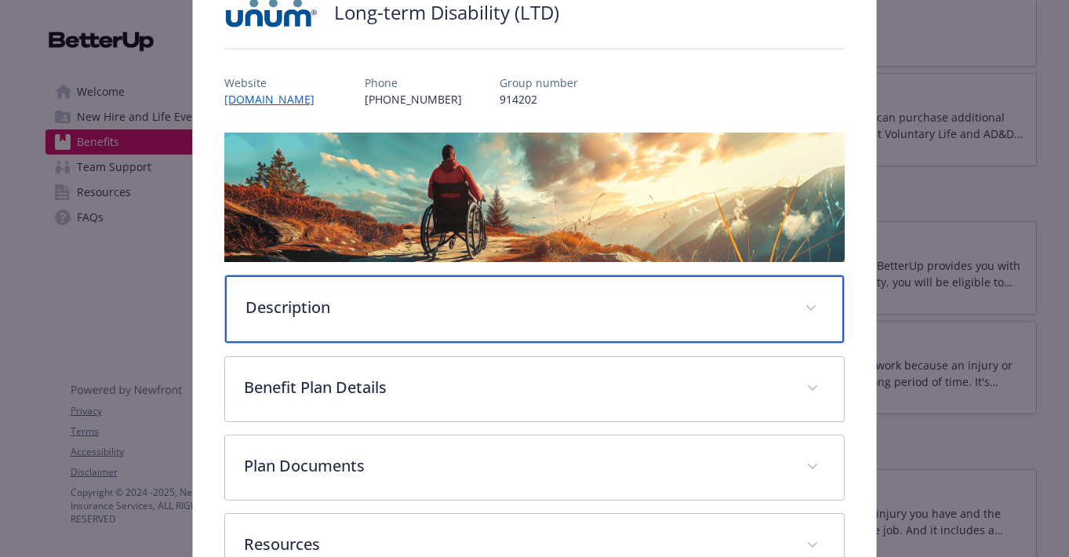
click at [685, 324] on div "Description" at bounding box center [534, 308] width 618 height 67
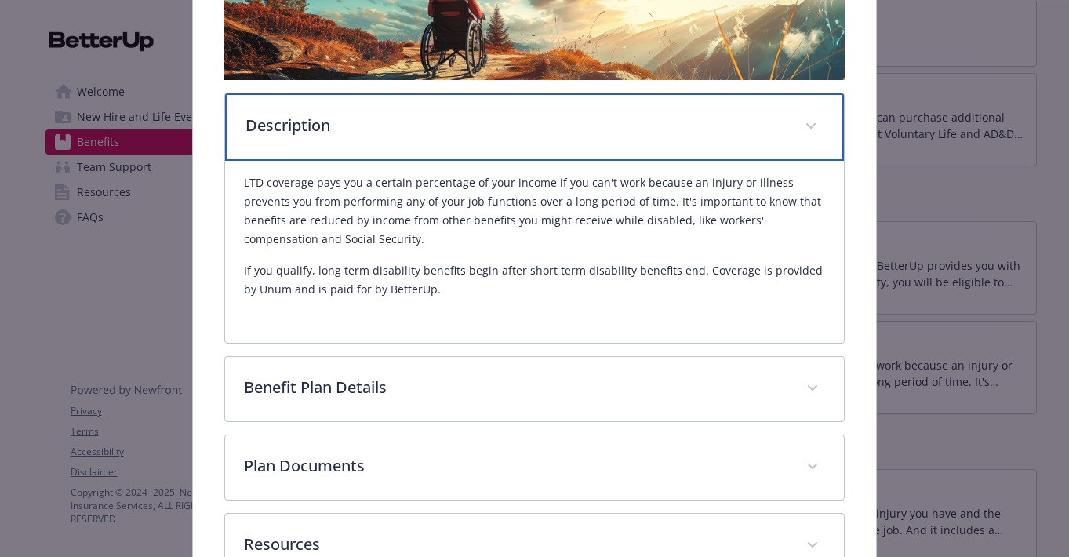
scroll to position [321, 0]
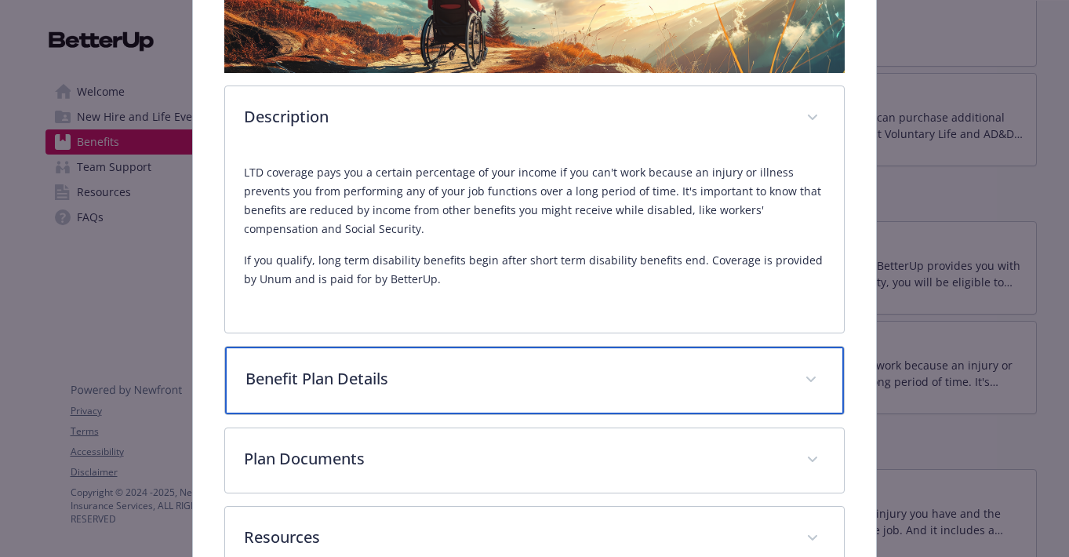
click at [600, 392] on div "Benefit Plan Details" at bounding box center [534, 380] width 618 height 67
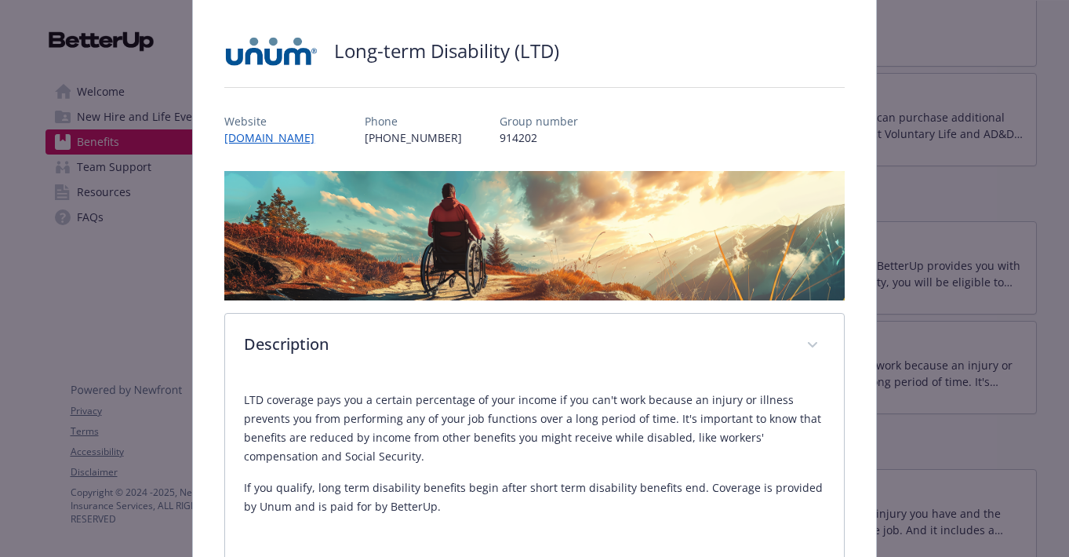
scroll to position [0, 0]
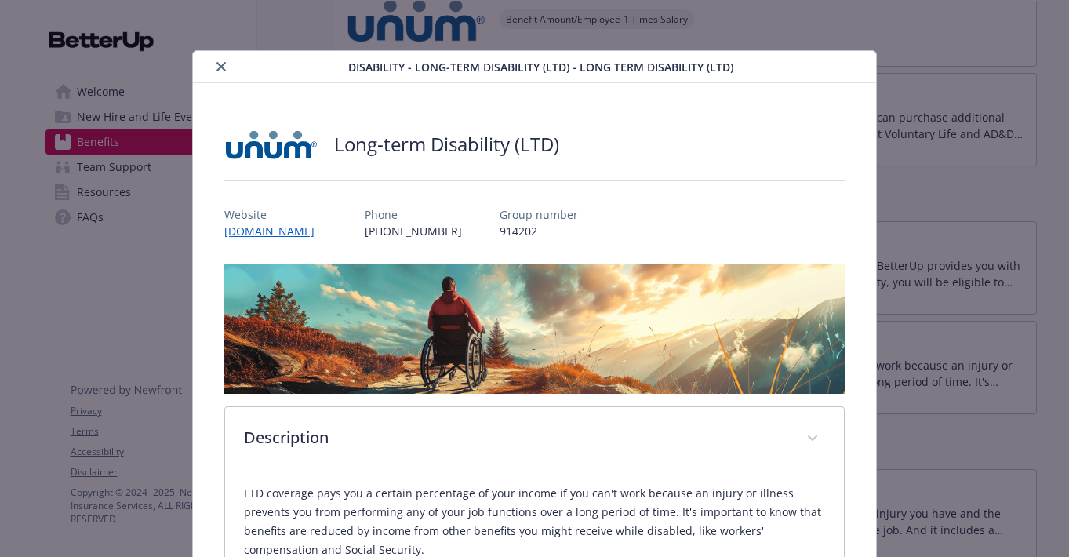
click at [227, 66] on button "close" at bounding box center [221, 66] width 19 height 19
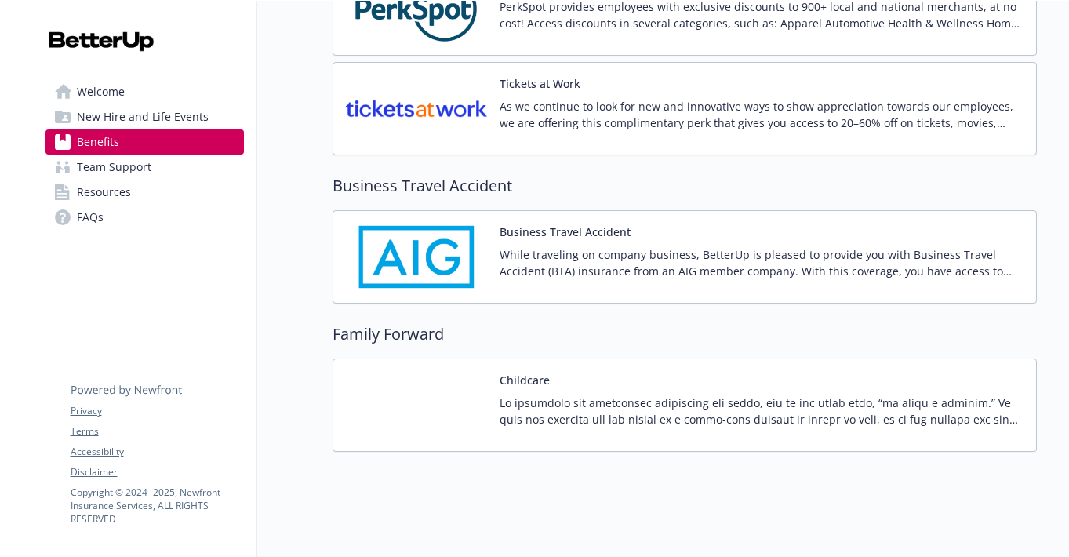
scroll to position [3644, 0]
